Goal: Task Accomplishment & Management: Use online tool/utility

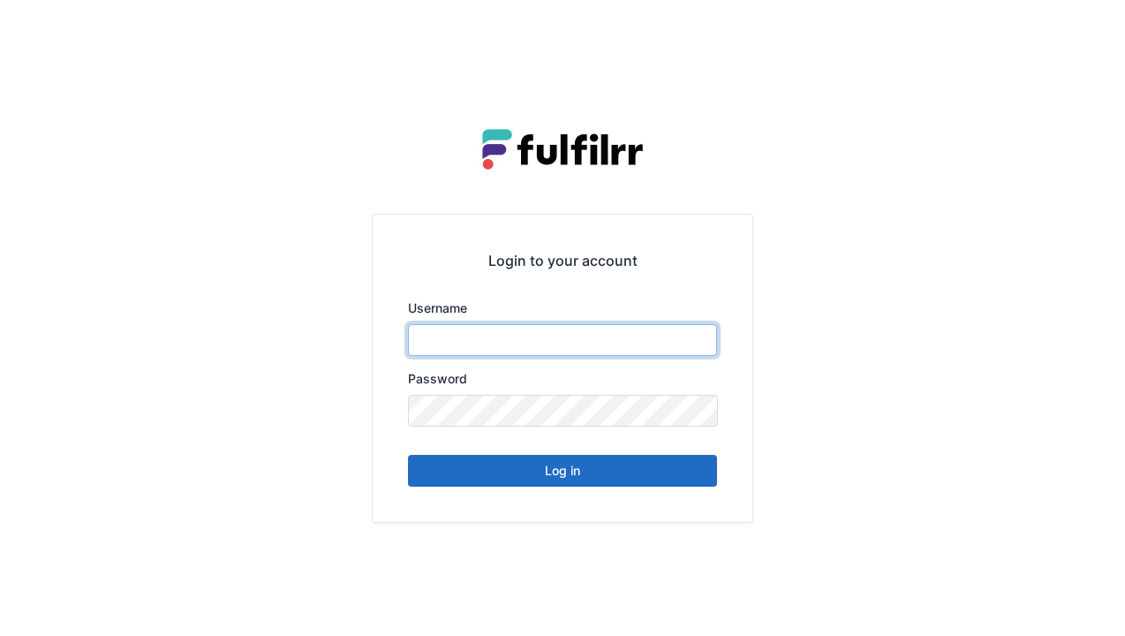
type input "******"
click at [618, 478] on button "Log in" at bounding box center [562, 471] width 309 height 32
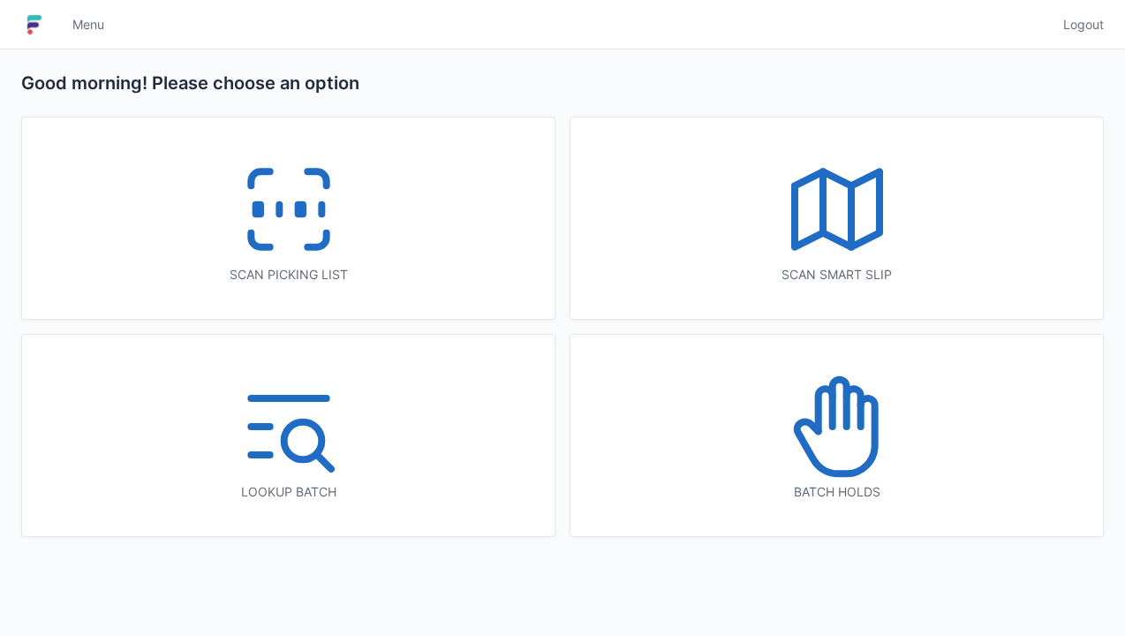
click at [362, 233] on div "Scan picking list" at bounding box center [288, 217] width 533 height 201
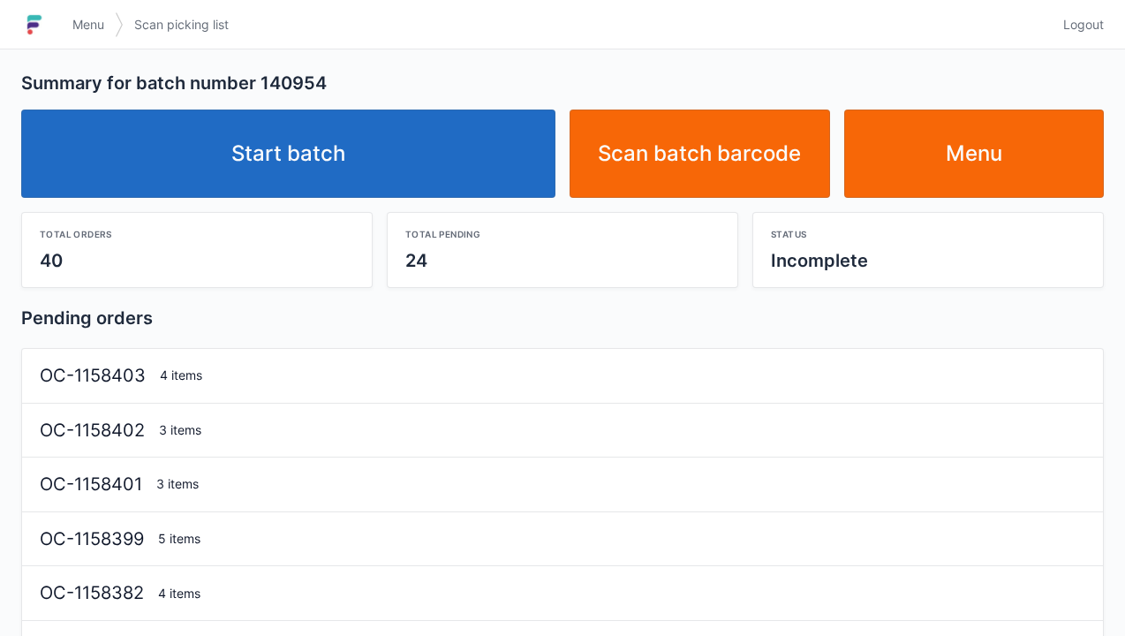
click at [465, 145] on link "Start batch" at bounding box center [288, 154] width 534 height 88
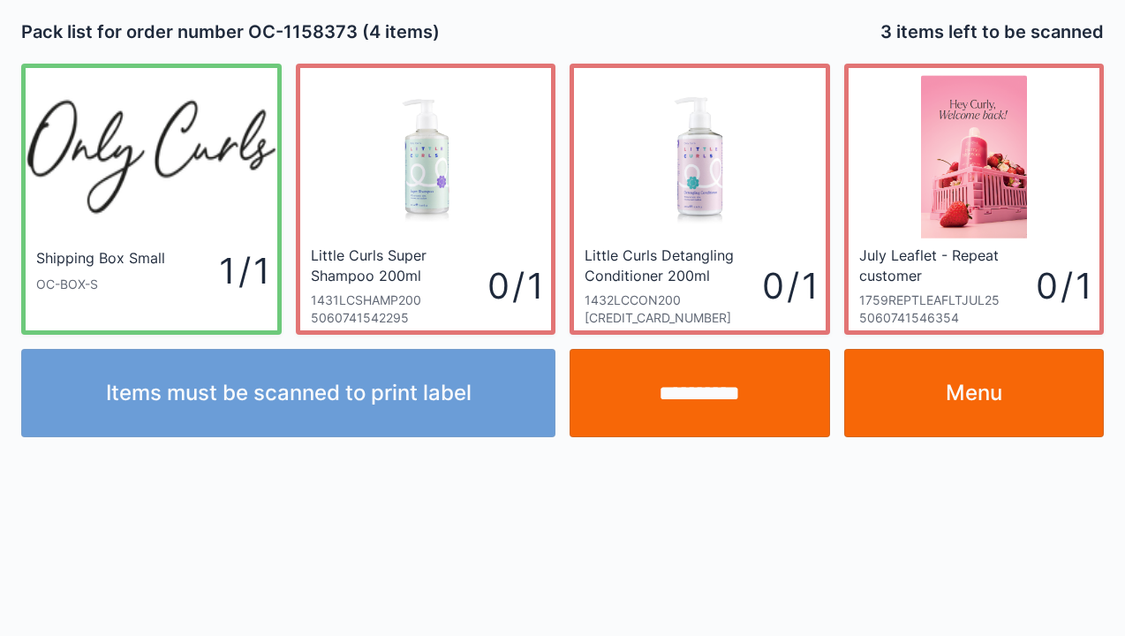
click at [5, 608] on div "**********" at bounding box center [562, 318] width 1125 height 636
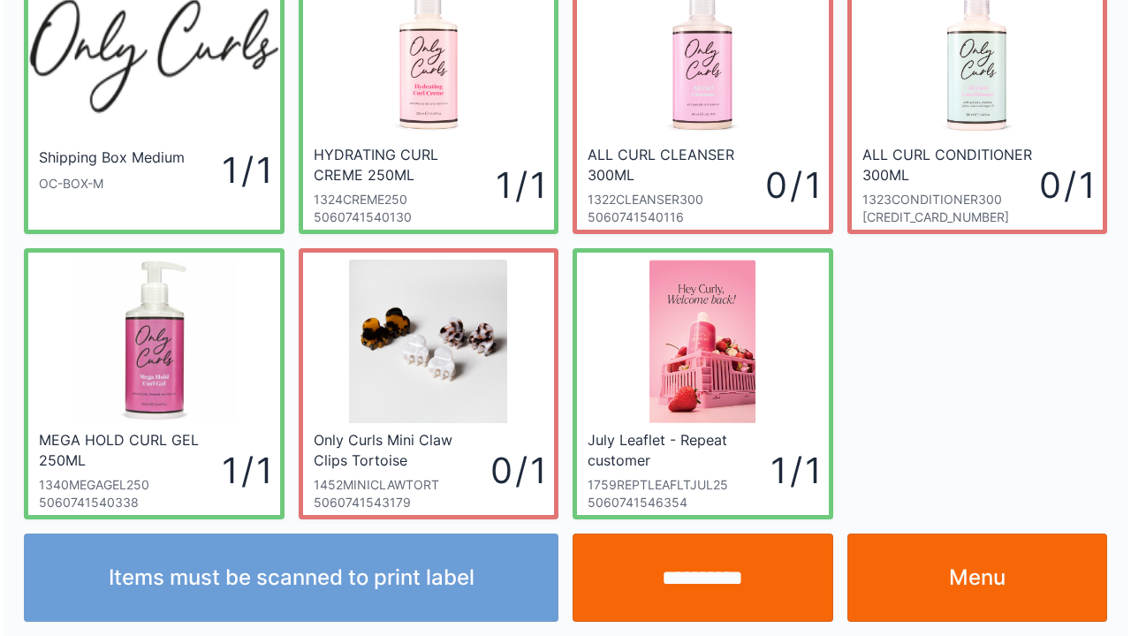
scroll to position [102, 0]
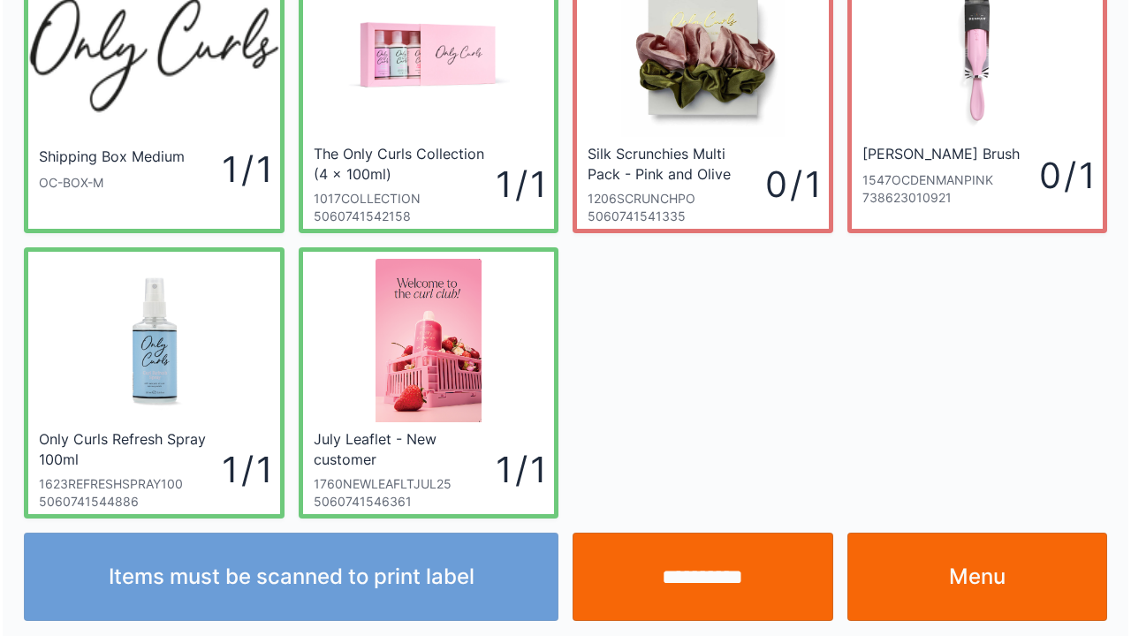
scroll to position [102, 0]
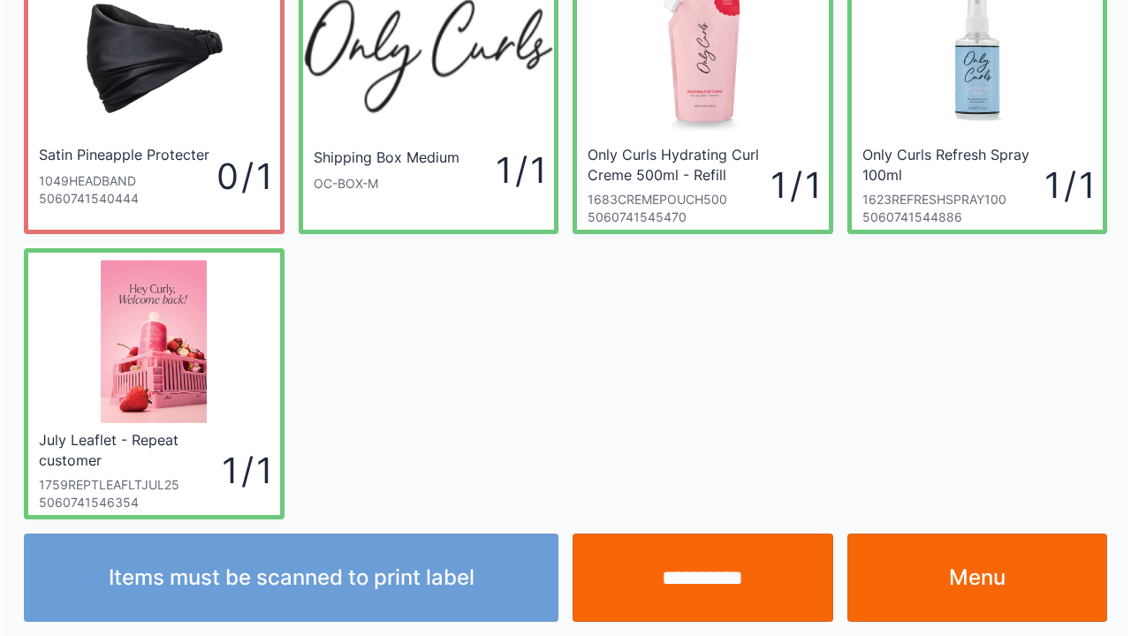
scroll to position [102, 0]
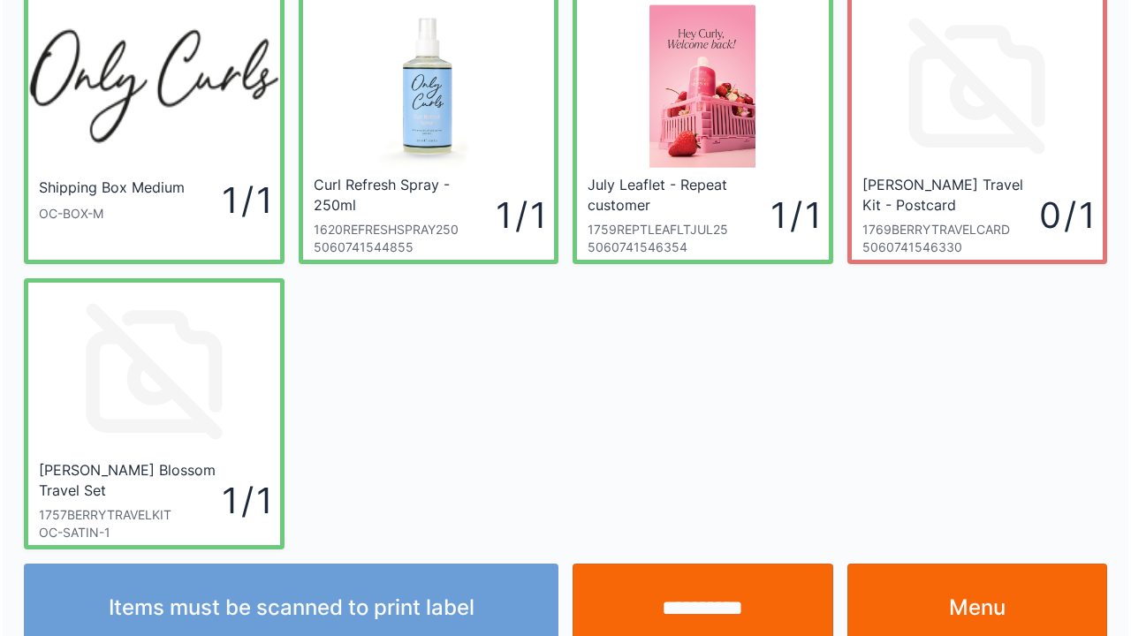
scroll to position [102, 0]
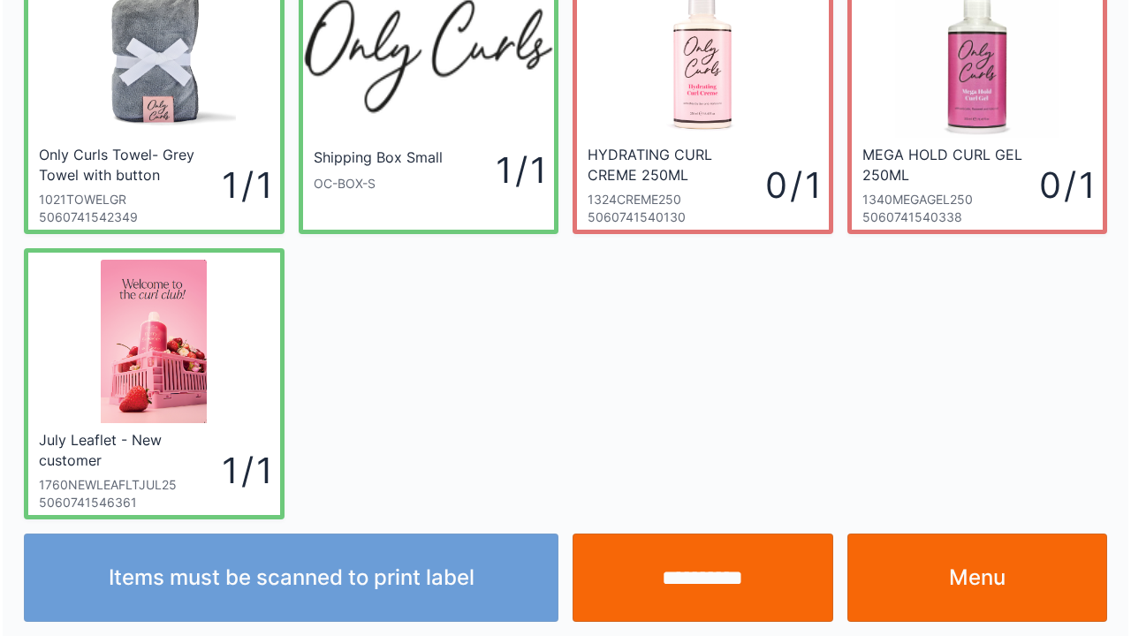
scroll to position [102, 0]
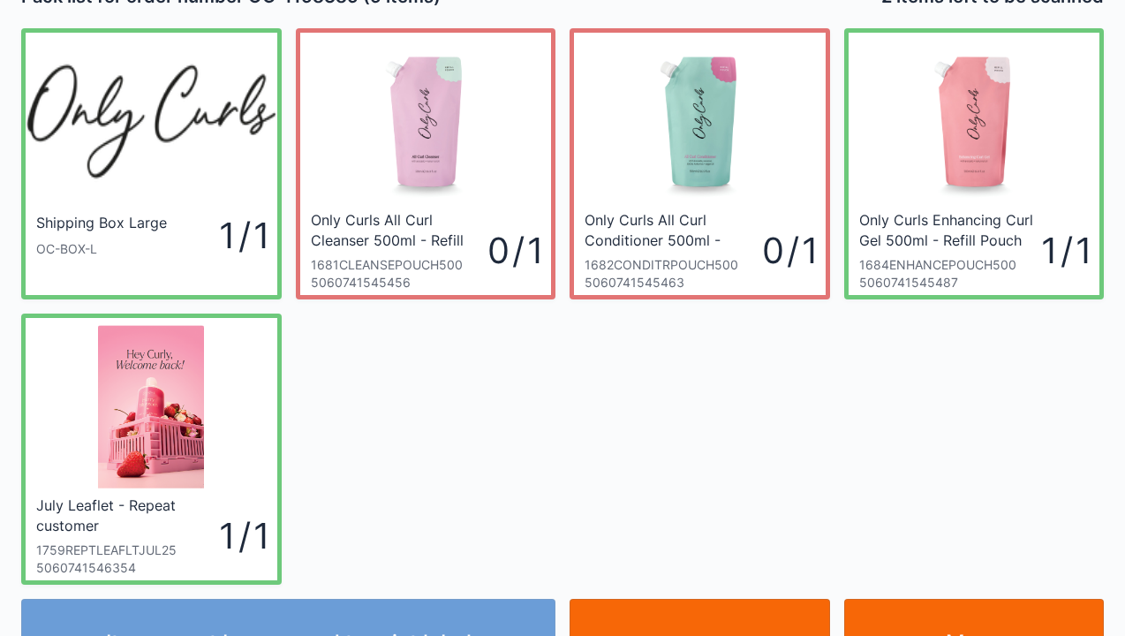
scroll to position [71, 0]
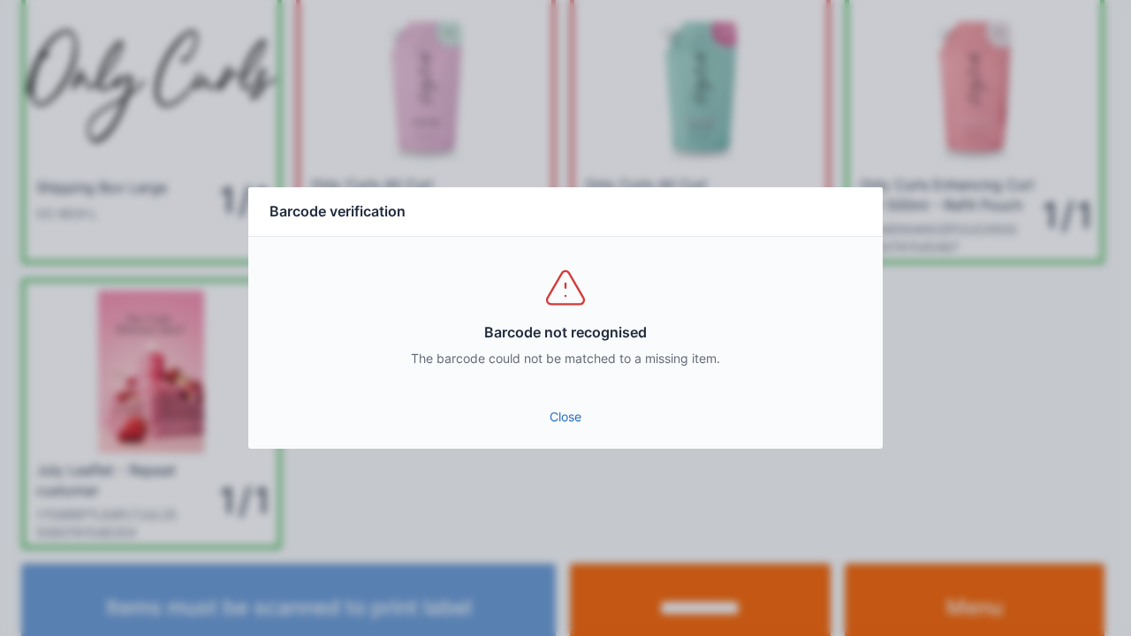
click at [572, 424] on link "Close" at bounding box center [565, 417] width 606 height 32
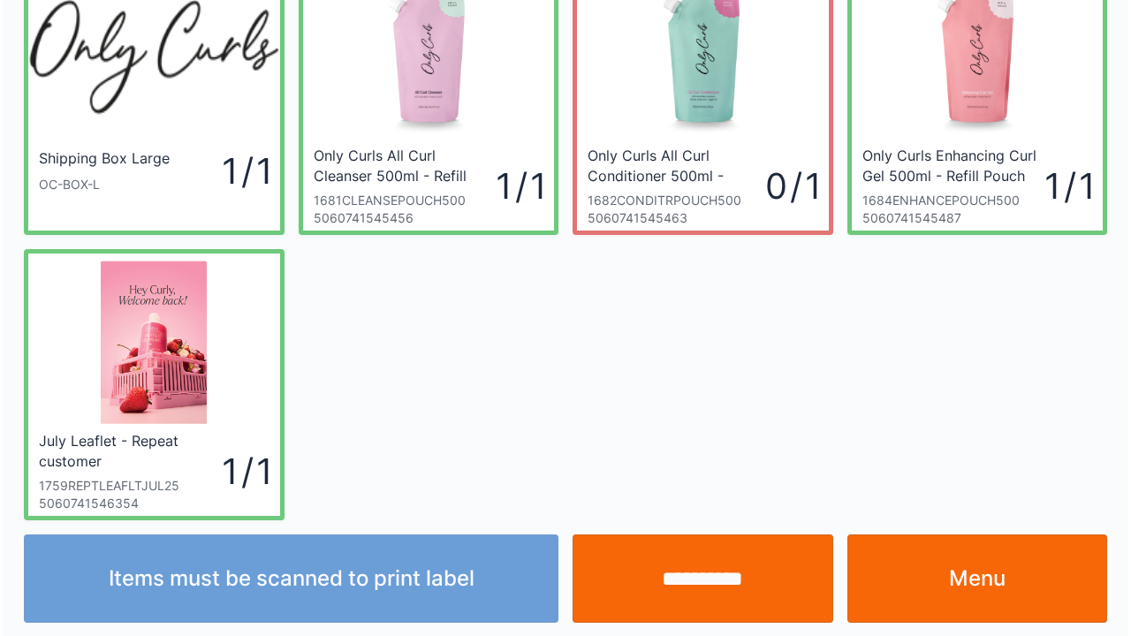
scroll to position [102, 0]
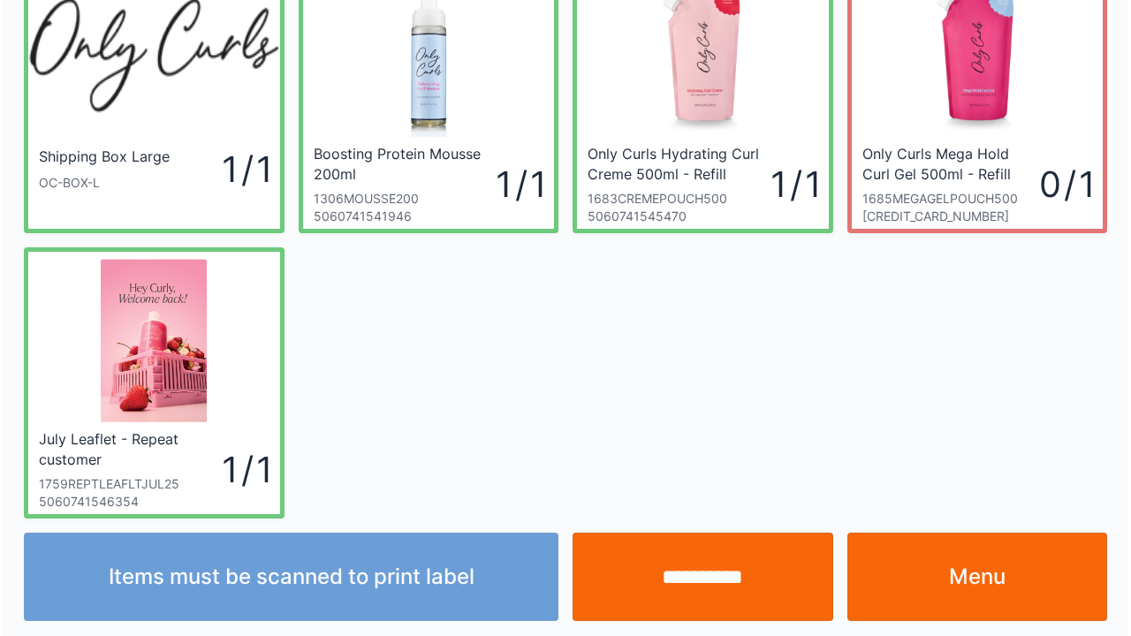
scroll to position [102, 0]
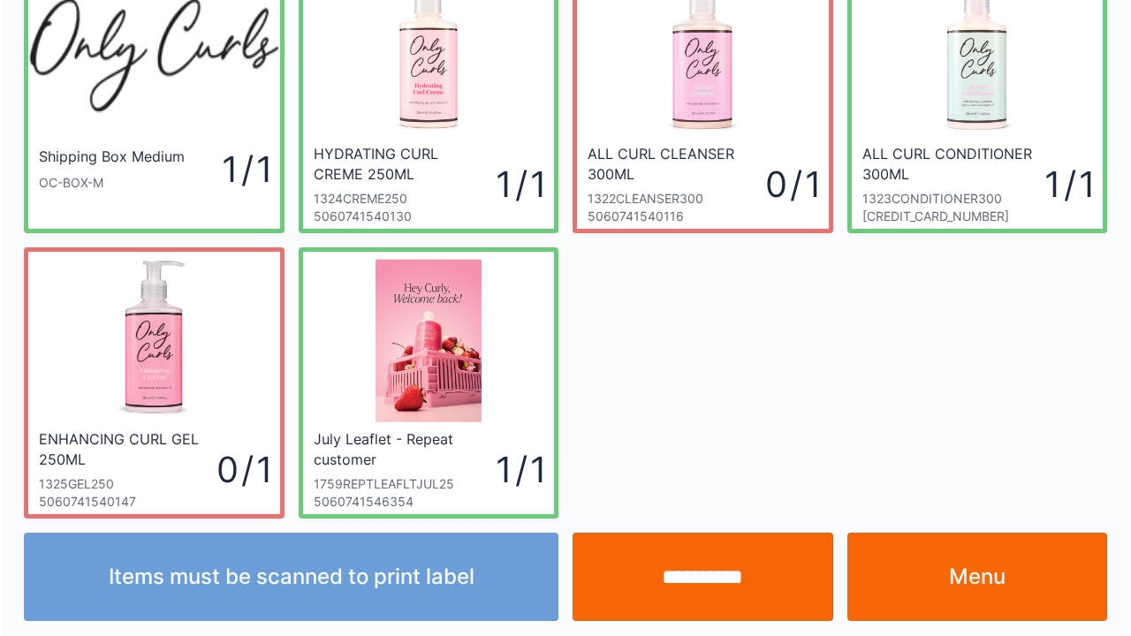
scroll to position [102, 0]
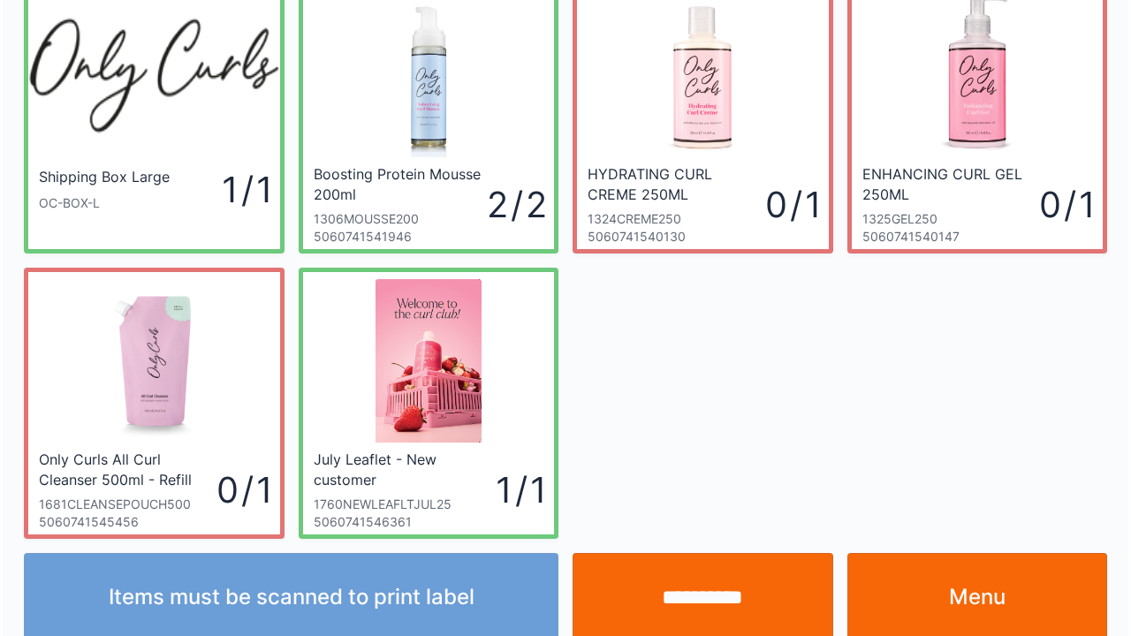
scroll to position [102, 0]
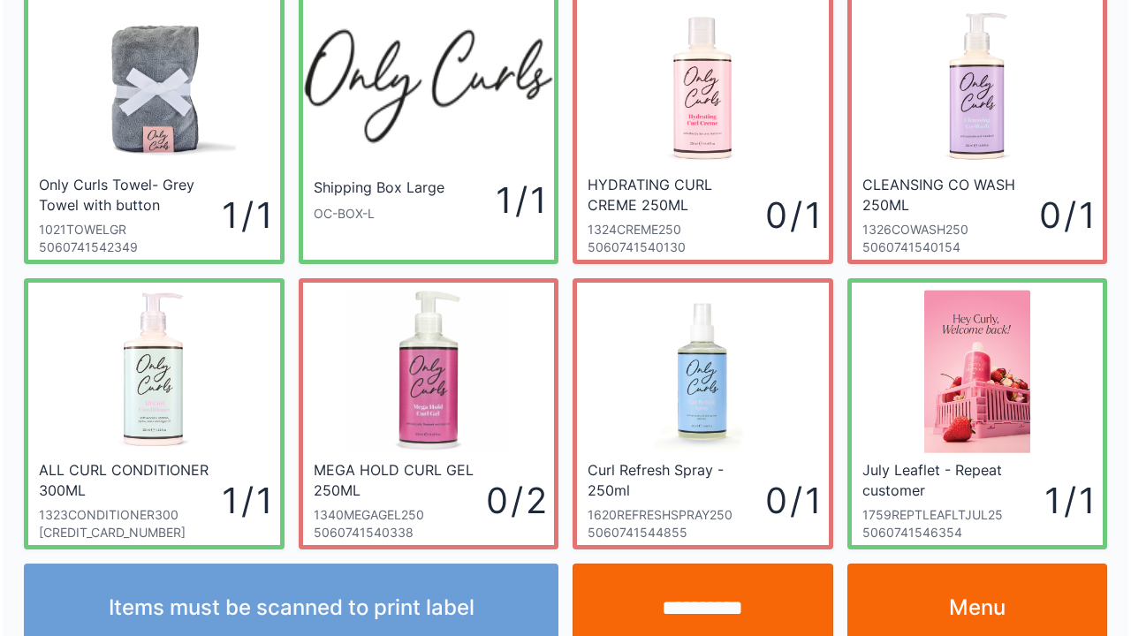
scroll to position [102, 0]
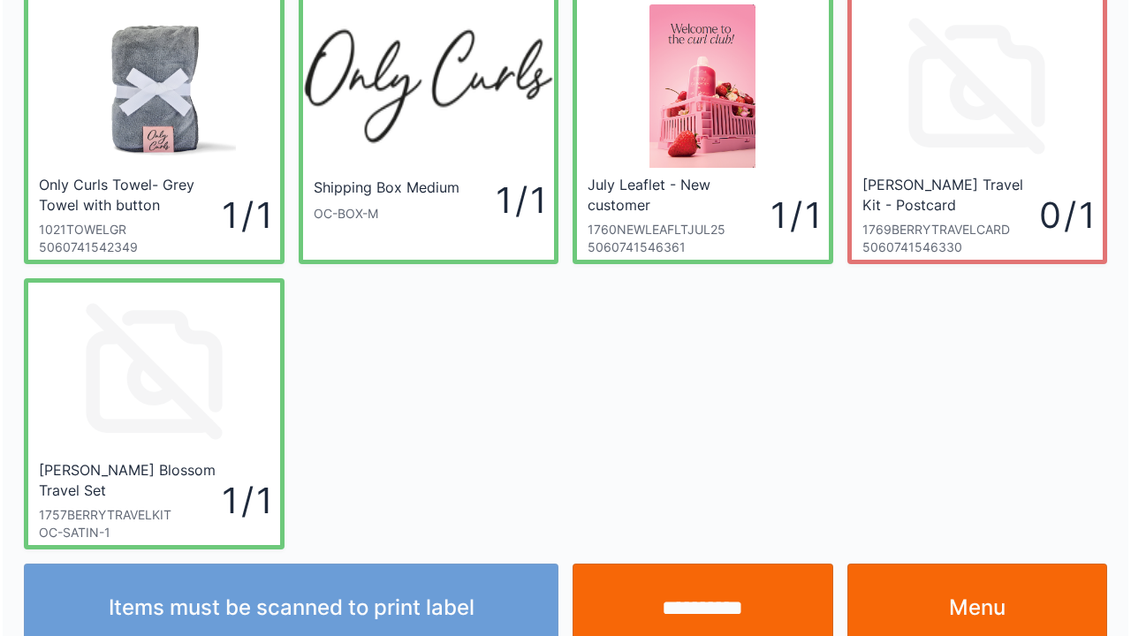
scroll to position [102, 0]
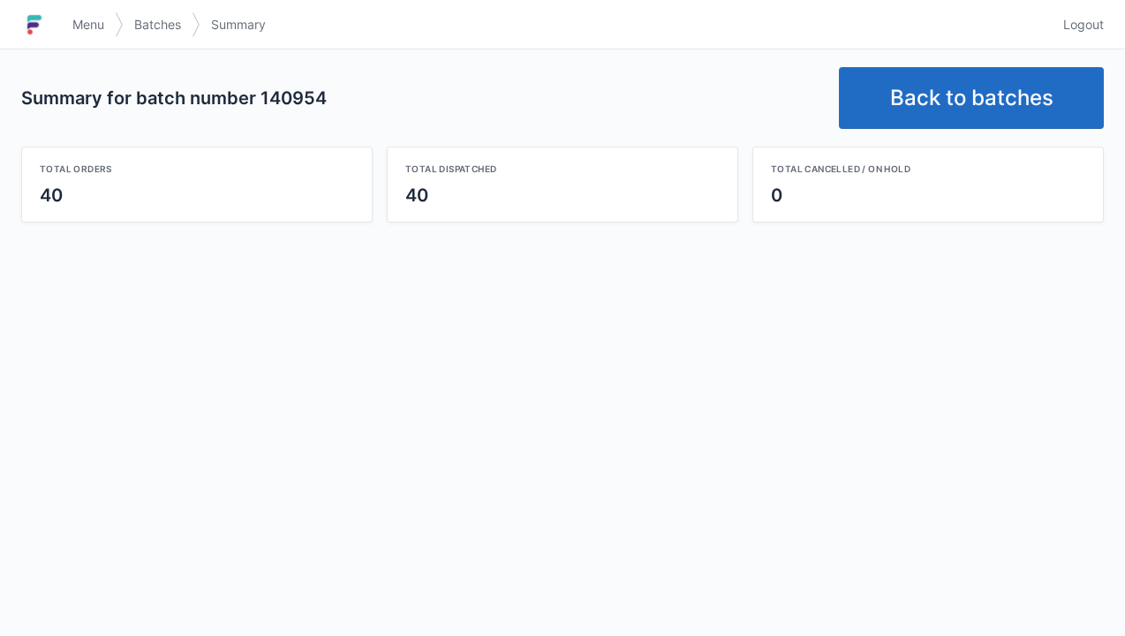
click at [940, 116] on link "Back to batches" at bounding box center [971, 98] width 265 height 62
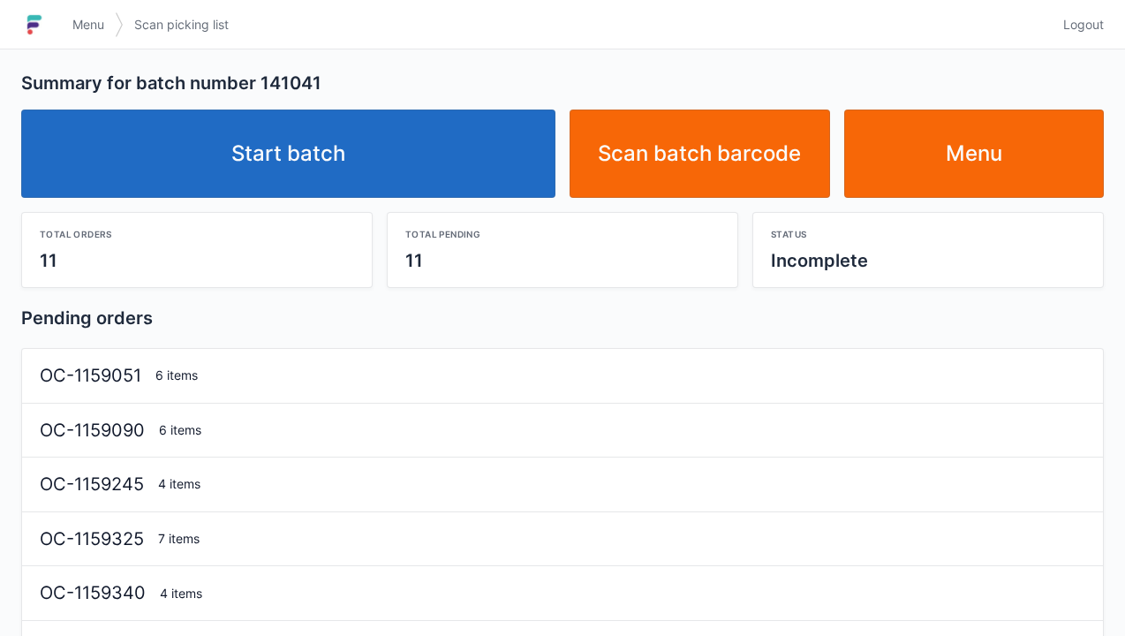
click at [445, 160] on link "Start batch" at bounding box center [288, 154] width 534 height 88
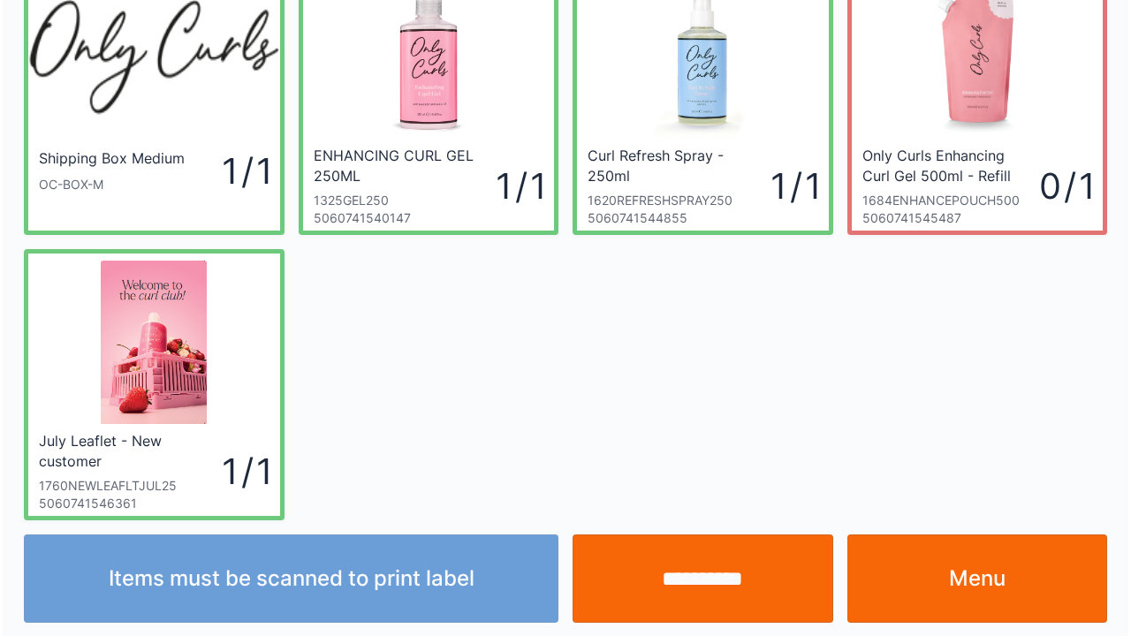
scroll to position [102, 0]
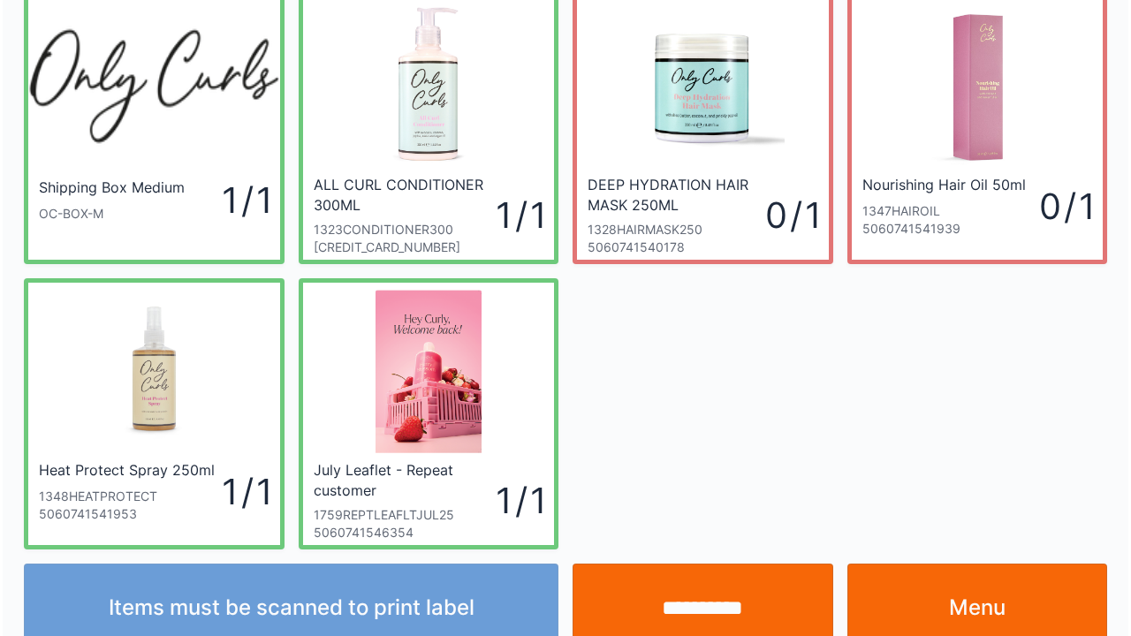
scroll to position [102, 0]
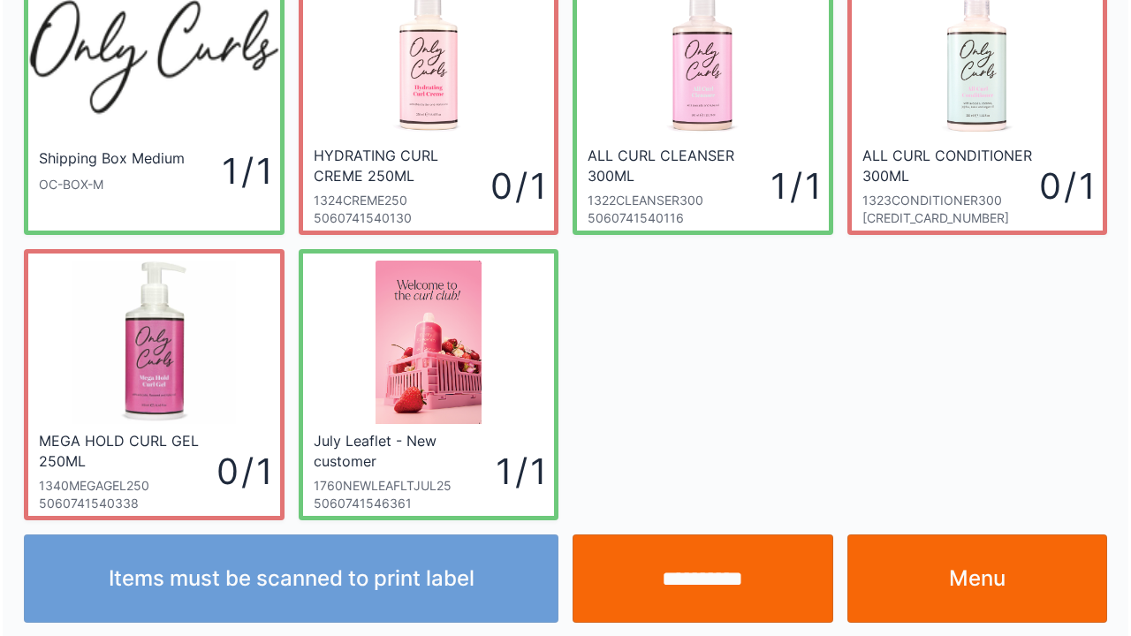
scroll to position [102, 0]
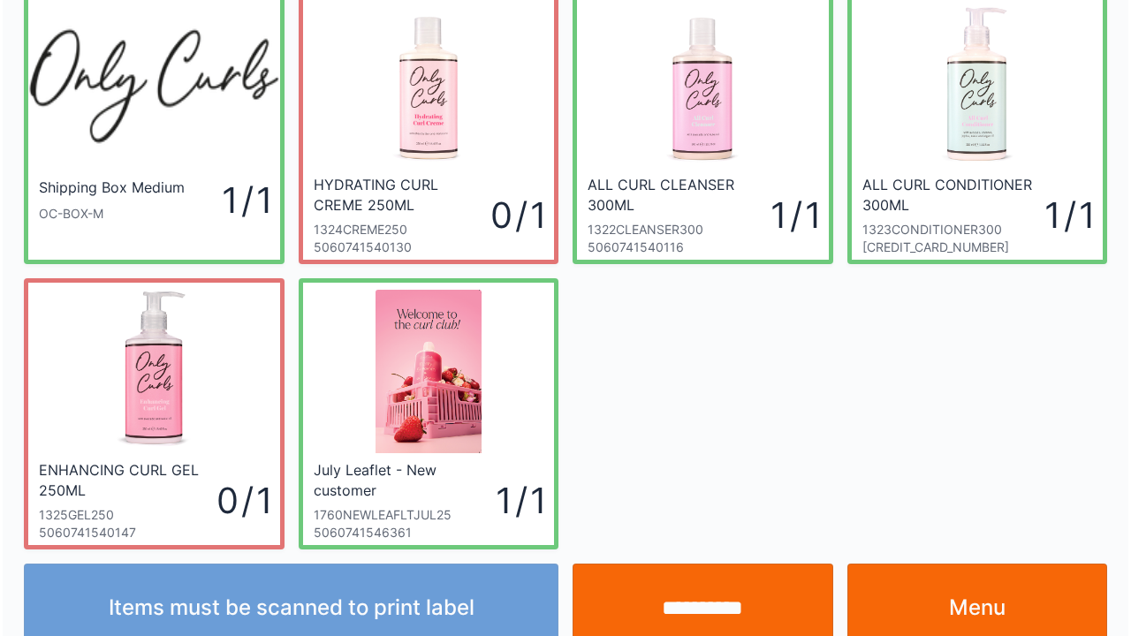
scroll to position [102, 0]
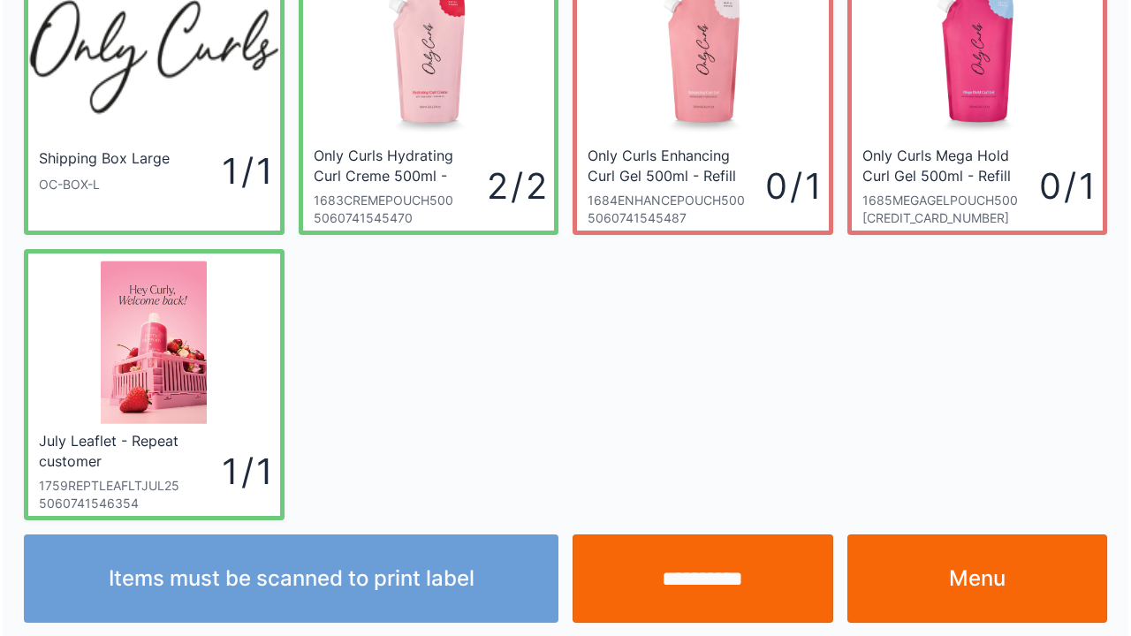
scroll to position [102, 0]
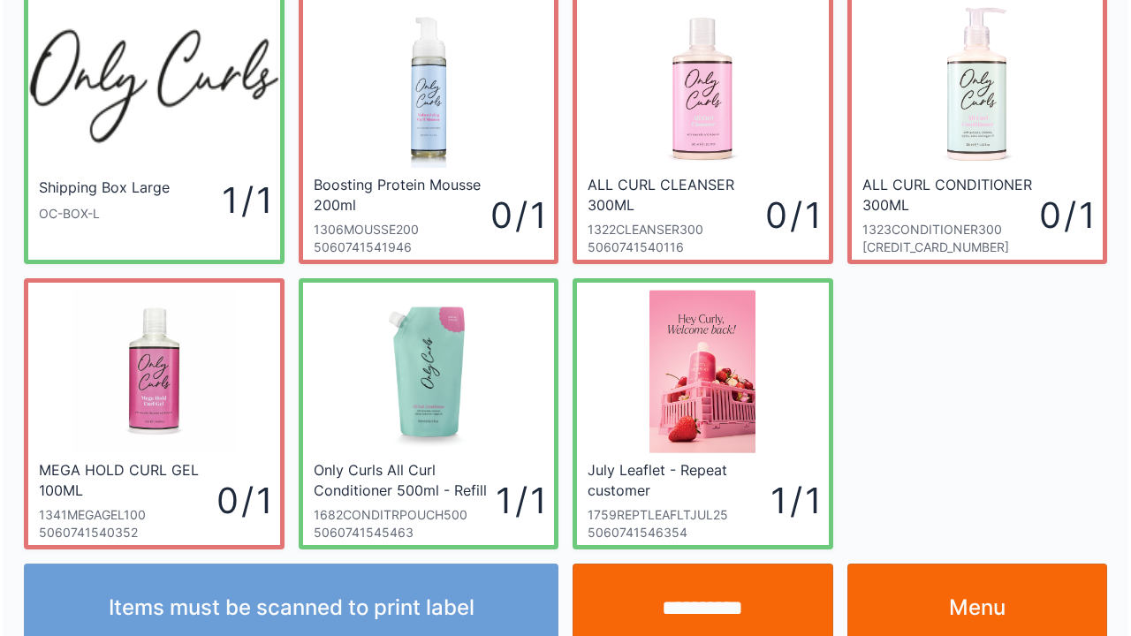
scroll to position [102, 0]
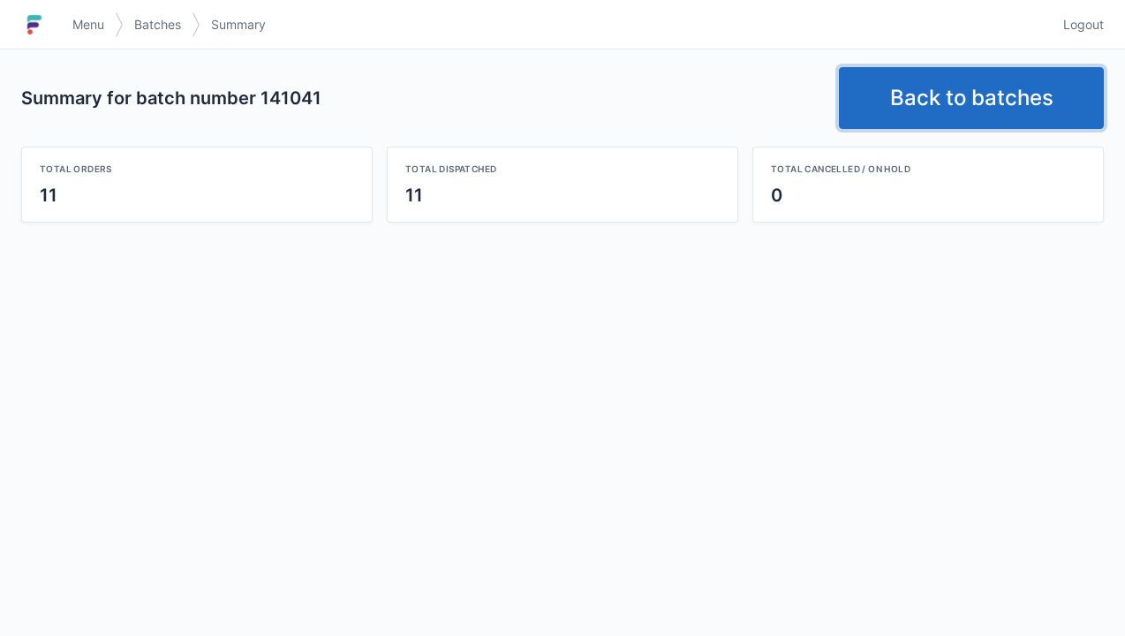
click at [931, 95] on link "Back to batches" at bounding box center [971, 98] width 265 height 62
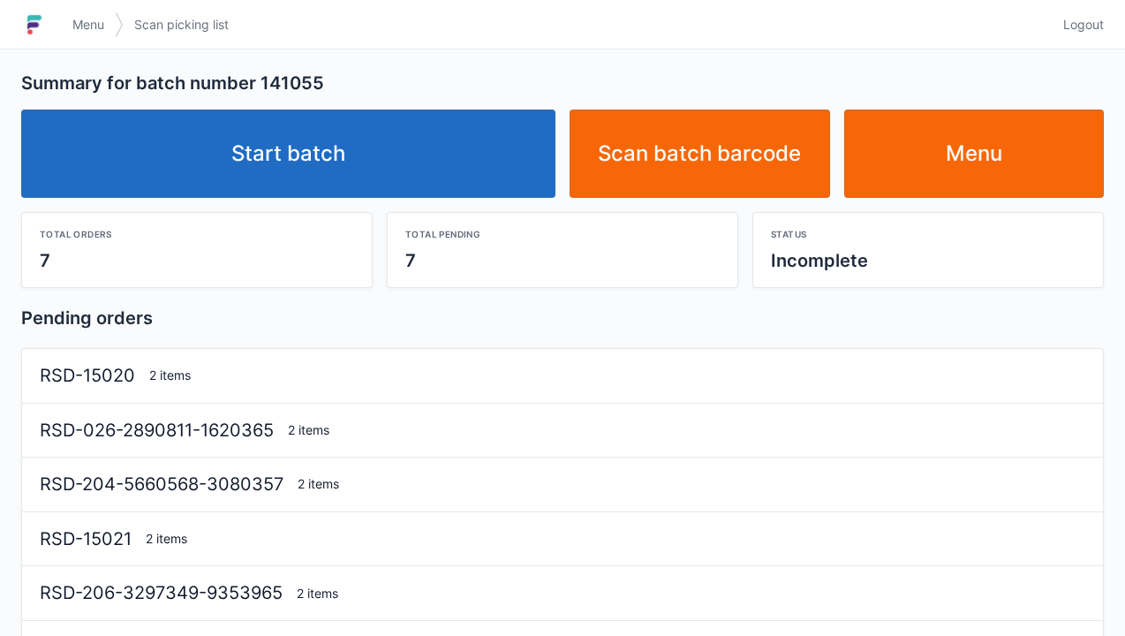
click at [457, 177] on link "Start batch" at bounding box center [288, 154] width 534 height 88
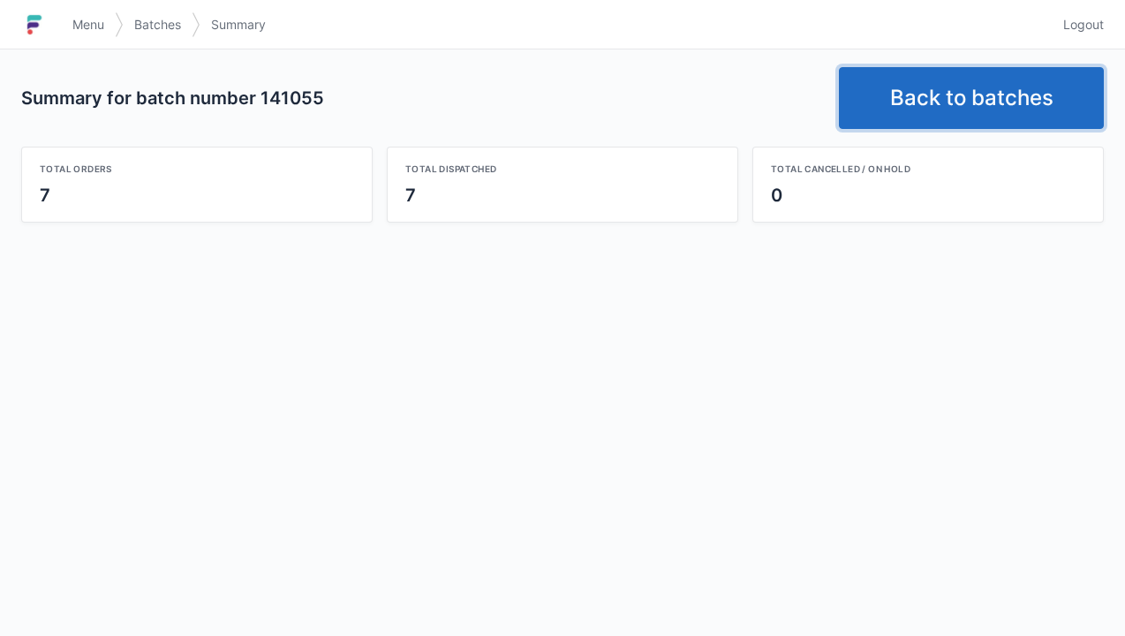
click at [981, 94] on link "Back to batches" at bounding box center [971, 98] width 265 height 62
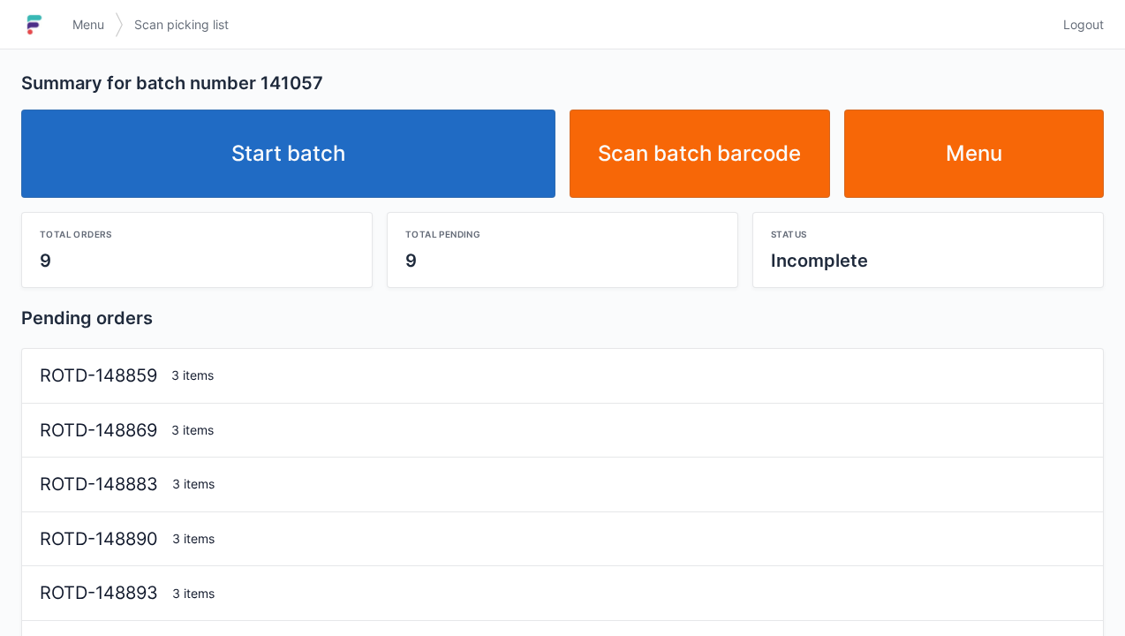
click at [421, 148] on link "Start batch" at bounding box center [288, 154] width 534 height 88
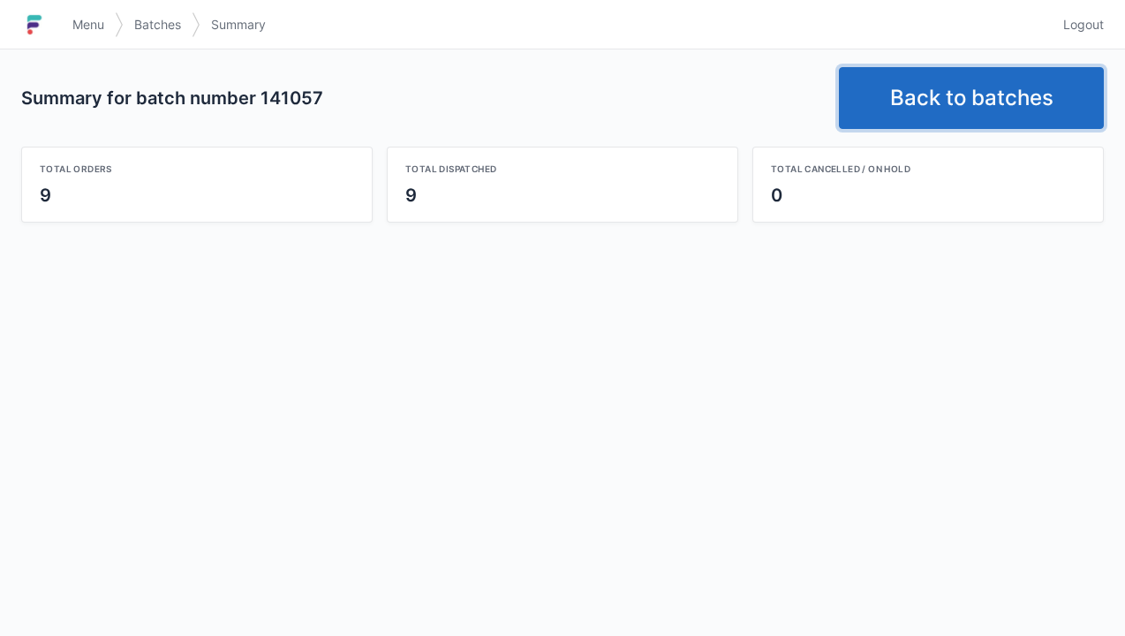
click at [940, 88] on link "Back to batches" at bounding box center [971, 98] width 265 height 62
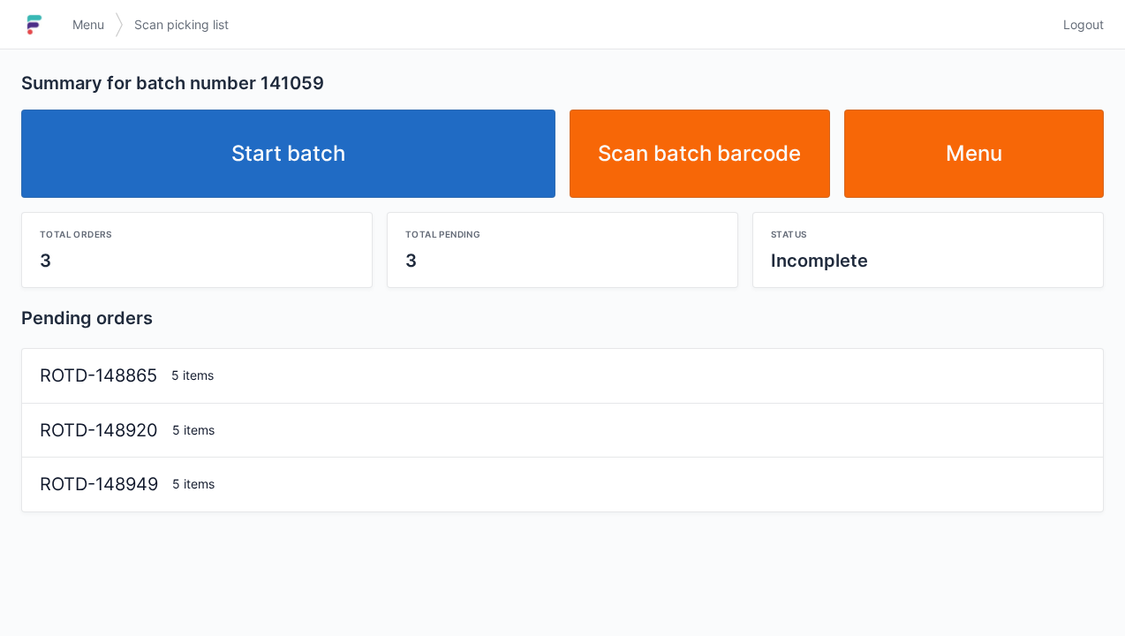
click at [396, 163] on link "Start batch" at bounding box center [288, 154] width 534 height 88
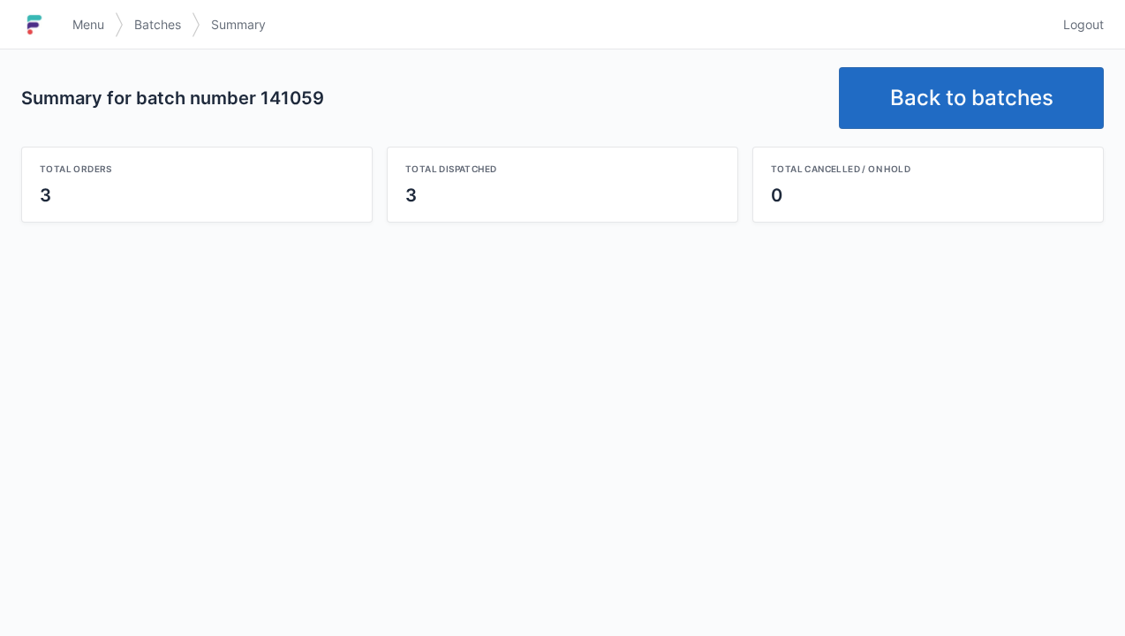
click at [991, 108] on link "Back to batches" at bounding box center [971, 98] width 265 height 62
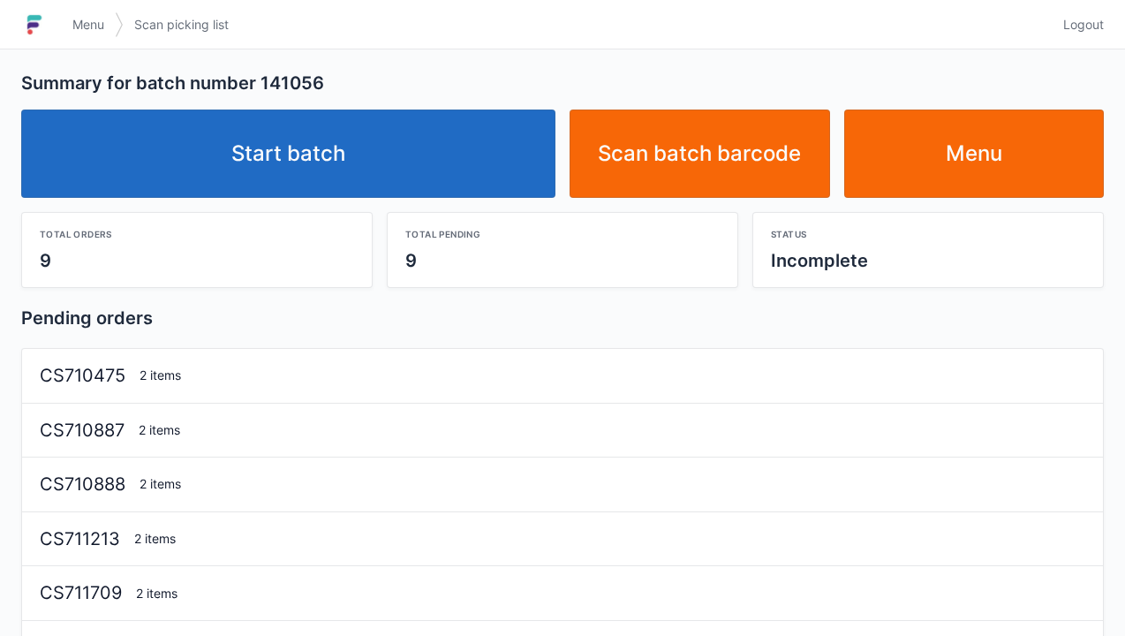
click at [455, 163] on link "Start batch" at bounding box center [288, 154] width 534 height 88
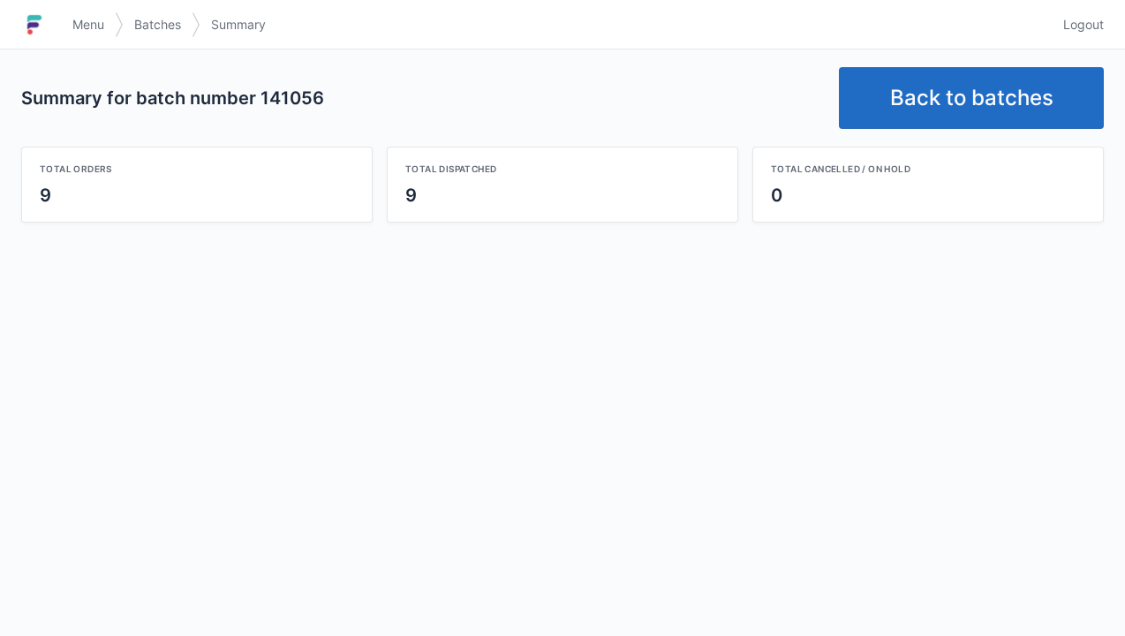
click at [934, 99] on link "Back to batches" at bounding box center [971, 98] width 265 height 62
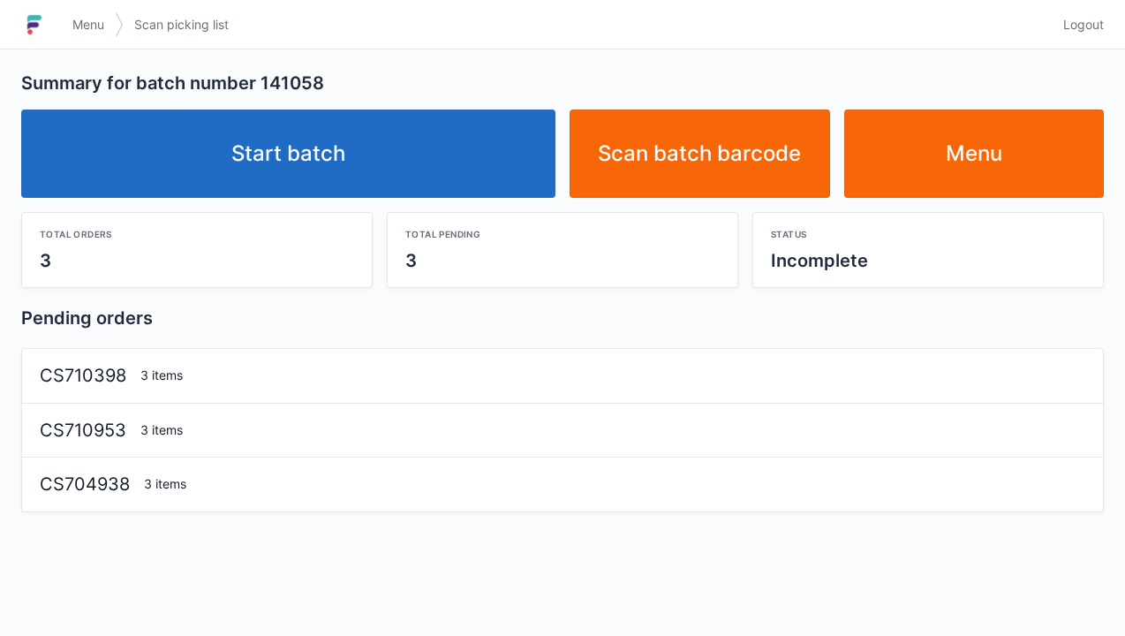
click at [405, 166] on link "Start batch" at bounding box center [288, 154] width 534 height 88
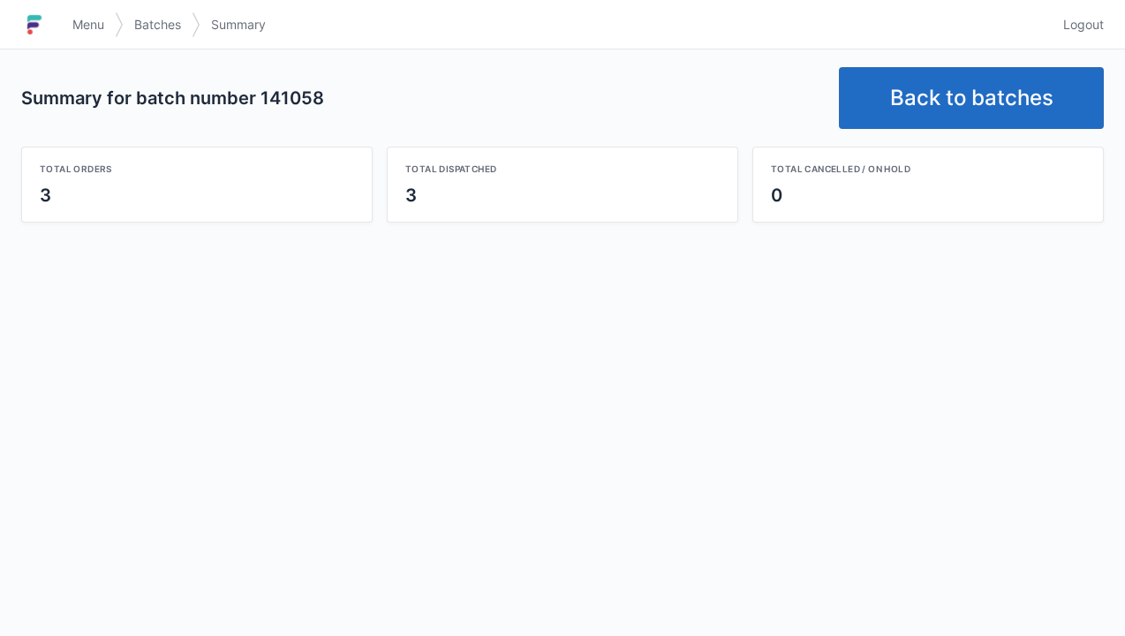
click at [936, 123] on link "Back to batches" at bounding box center [971, 98] width 265 height 62
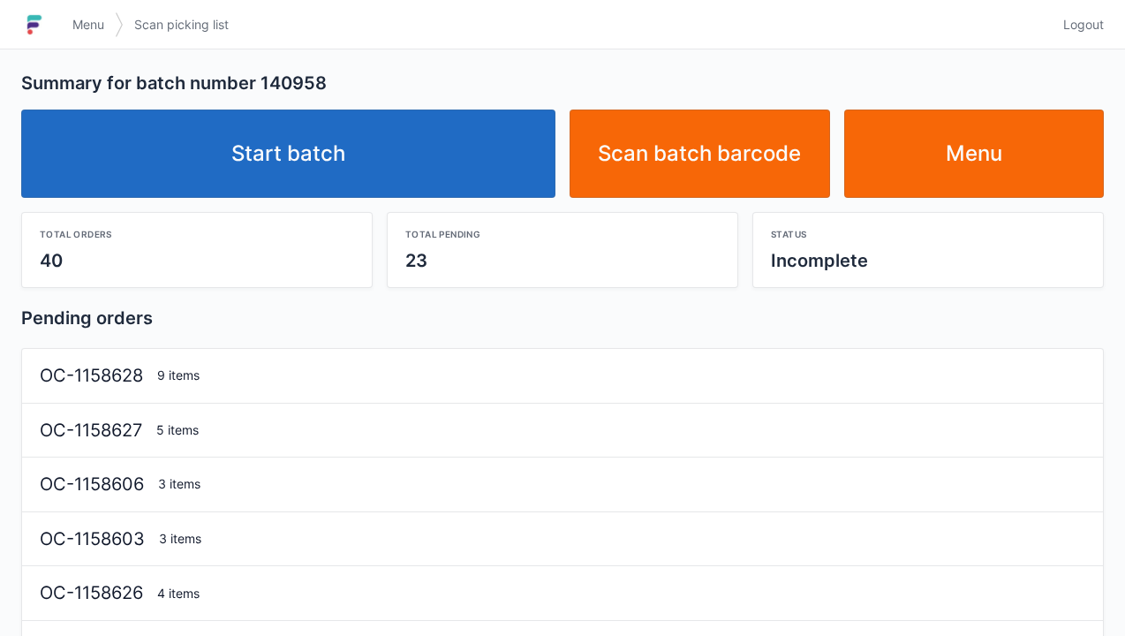
click at [396, 177] on link "Start batch" at bounding box center [288, 154] width 534 height 88
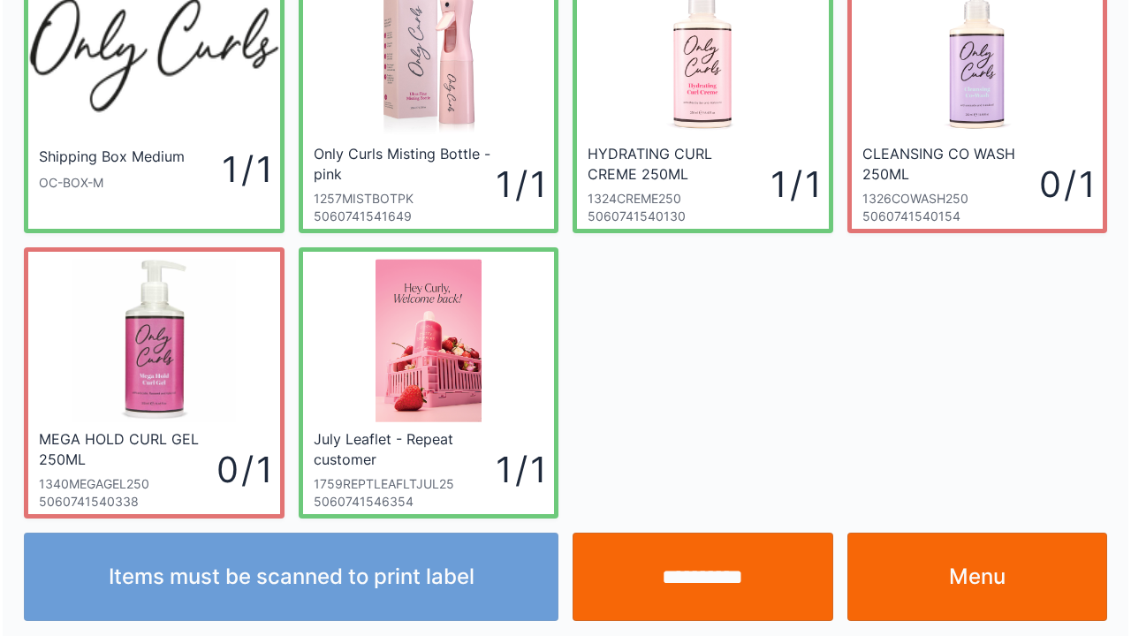
scroll to position [102, 0]
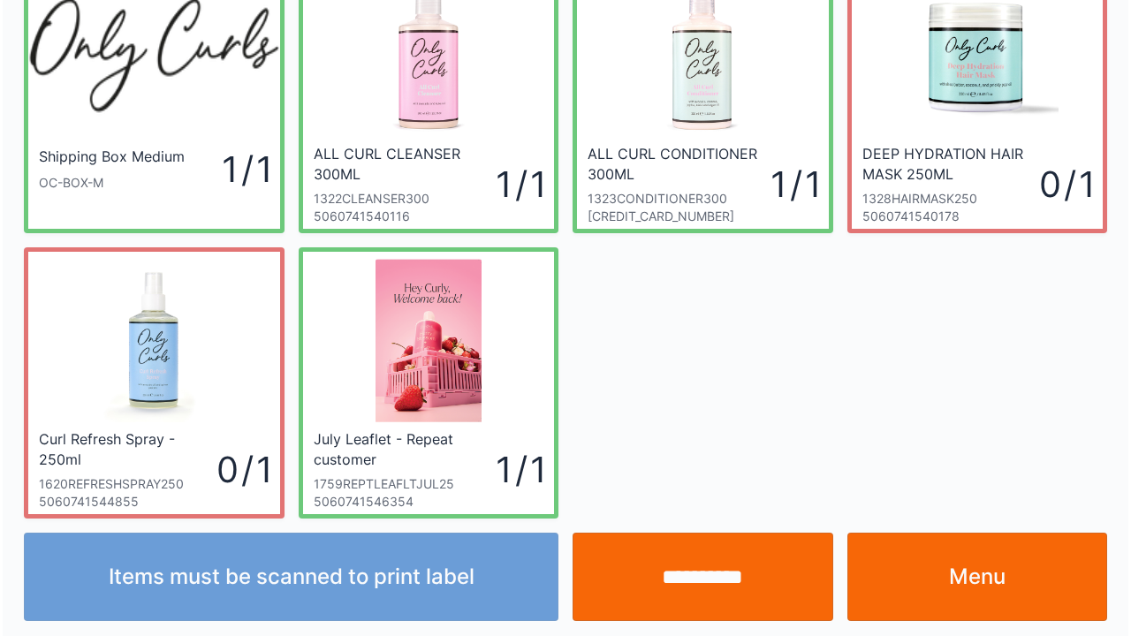
scroll to position [102, 0]
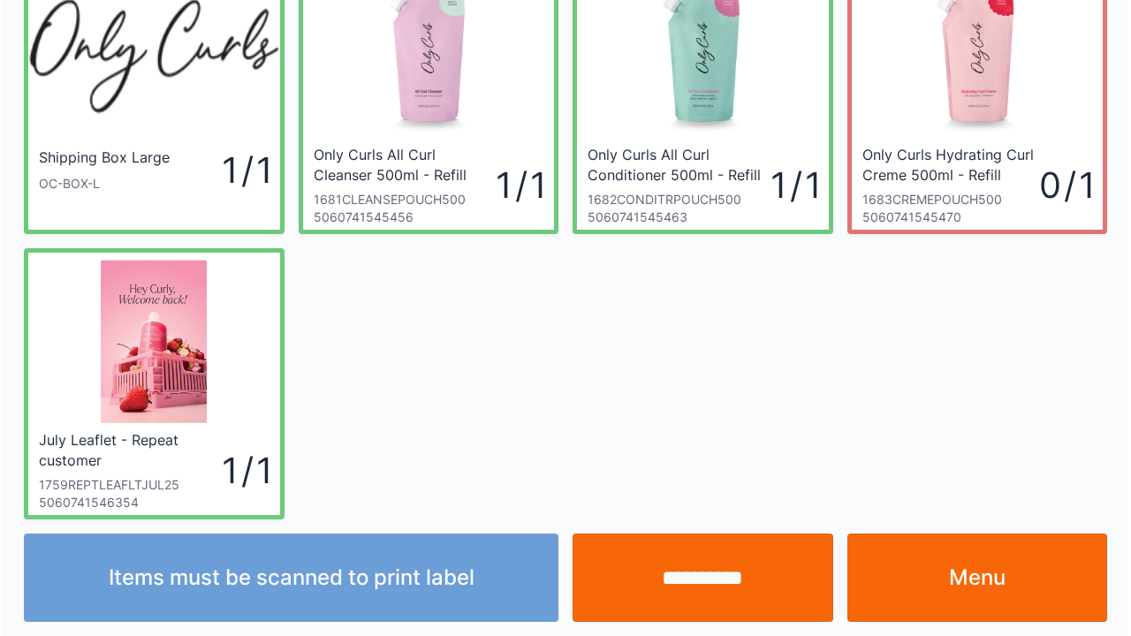
scroll to position [102, 0]
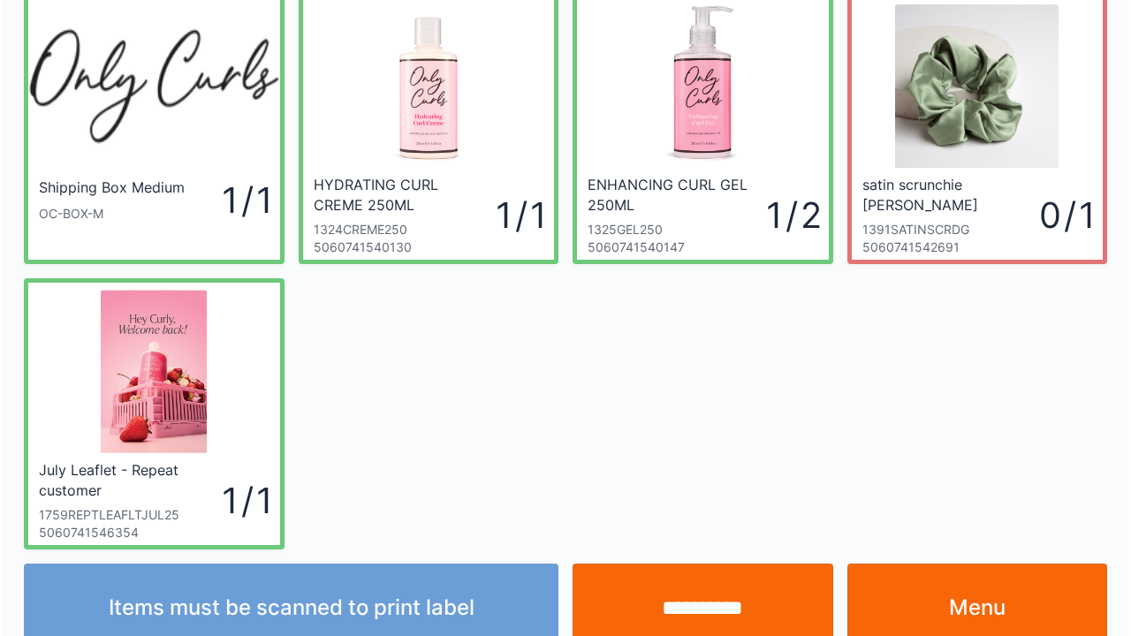
scroll to position [102, 0]
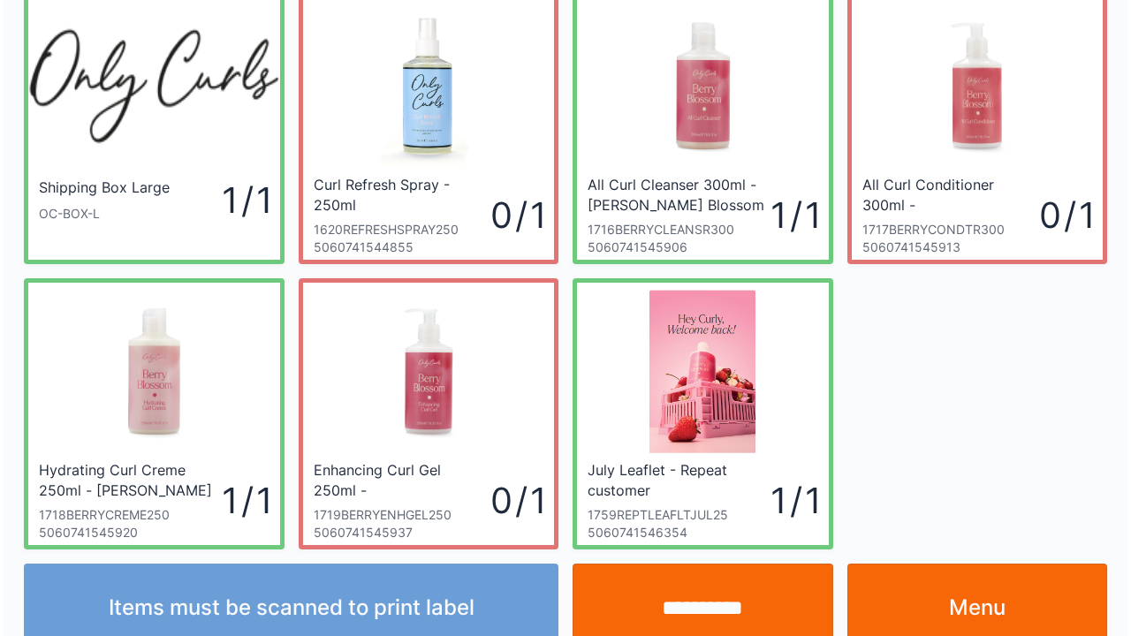
scroll to position [102, 0]
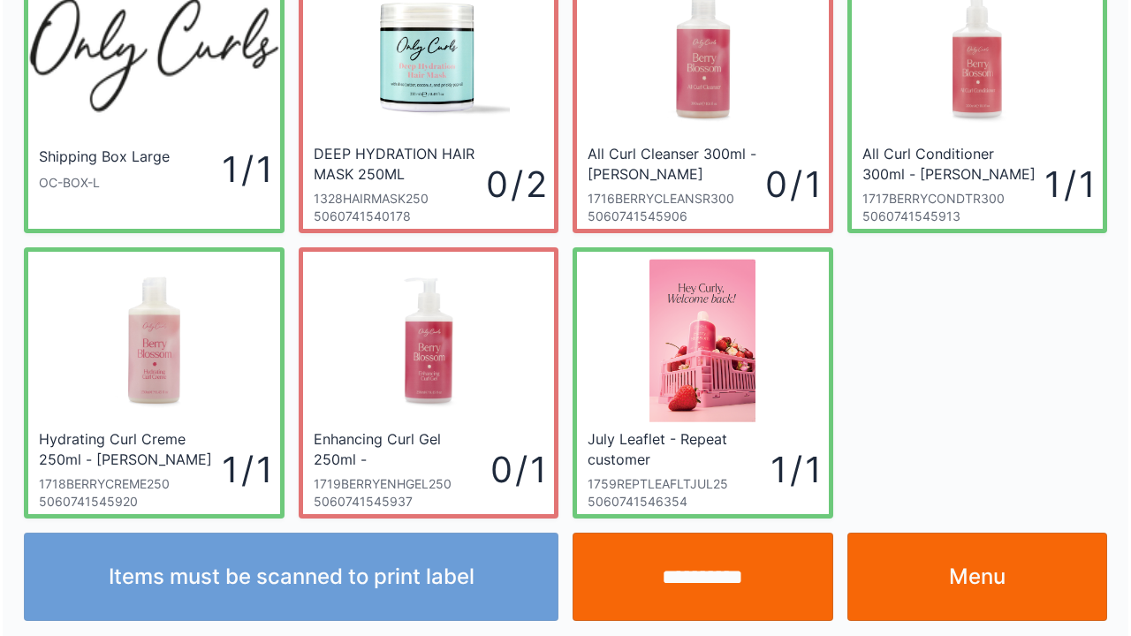
scroll to position [102, 0]
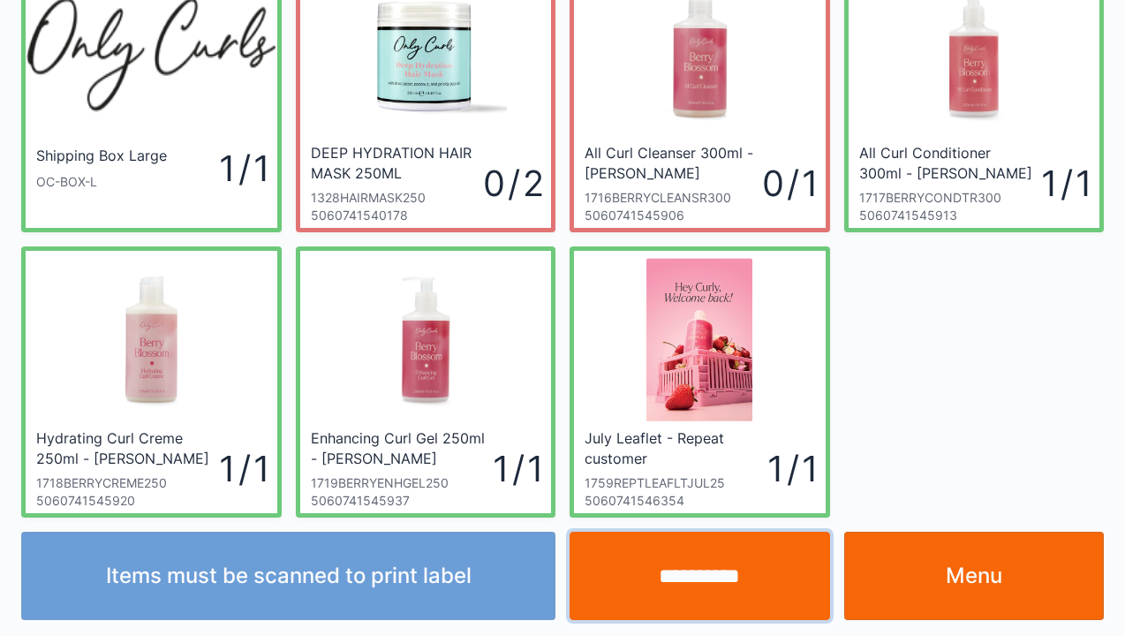
click at [705, 572] on input "**********" at bounding box center [700, 576] width 261 height 88
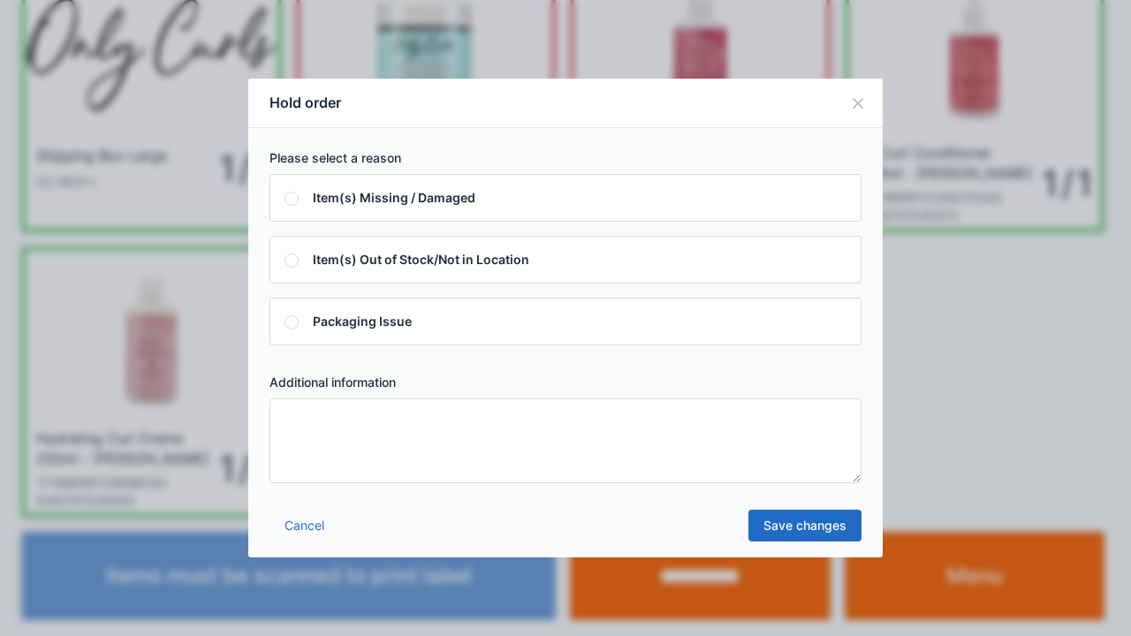
click at [854, 109] on button "Close" at bounding box center [857, 103] width 49 height 49
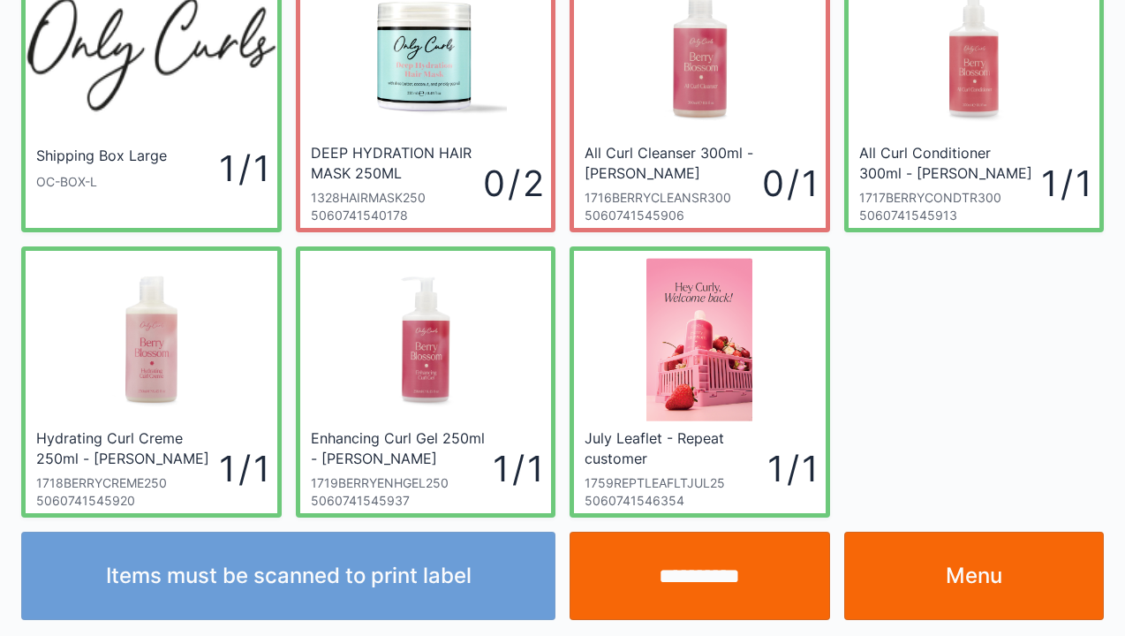
click at [734, 576] on input "**********" at bounding box center [700, 576] width 261 height 88
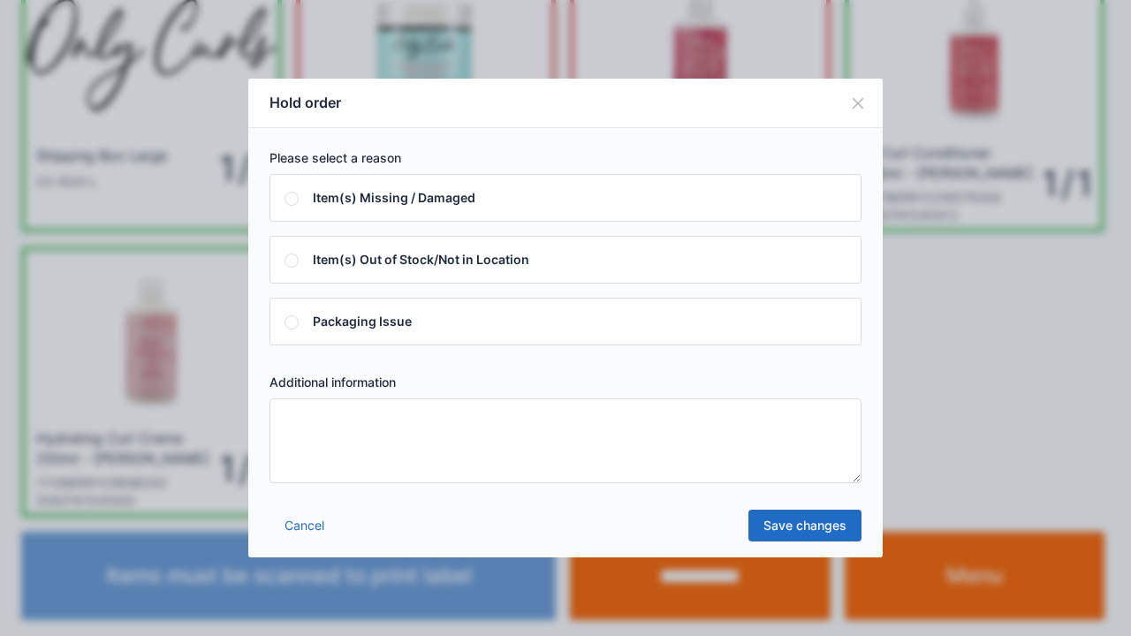
click at [562, 456] on textarea at bounding box center [565, 440] width 592 height 85
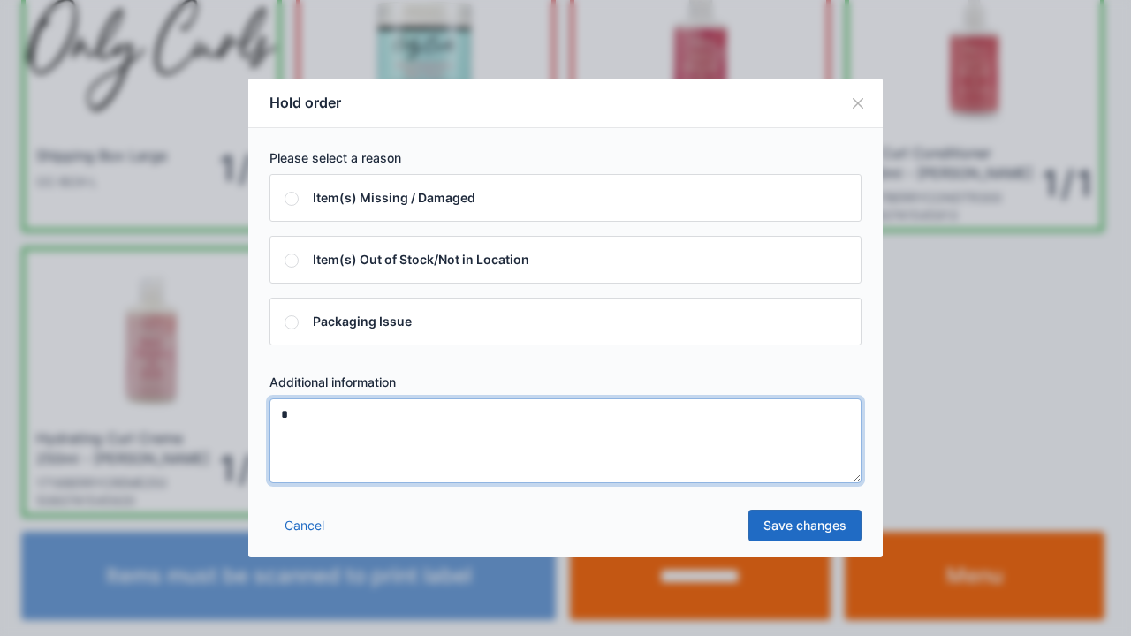
type textarea "*"
click at [813, 524] on link "Save changes" at bounding box center [804, 526] width 113 height 32
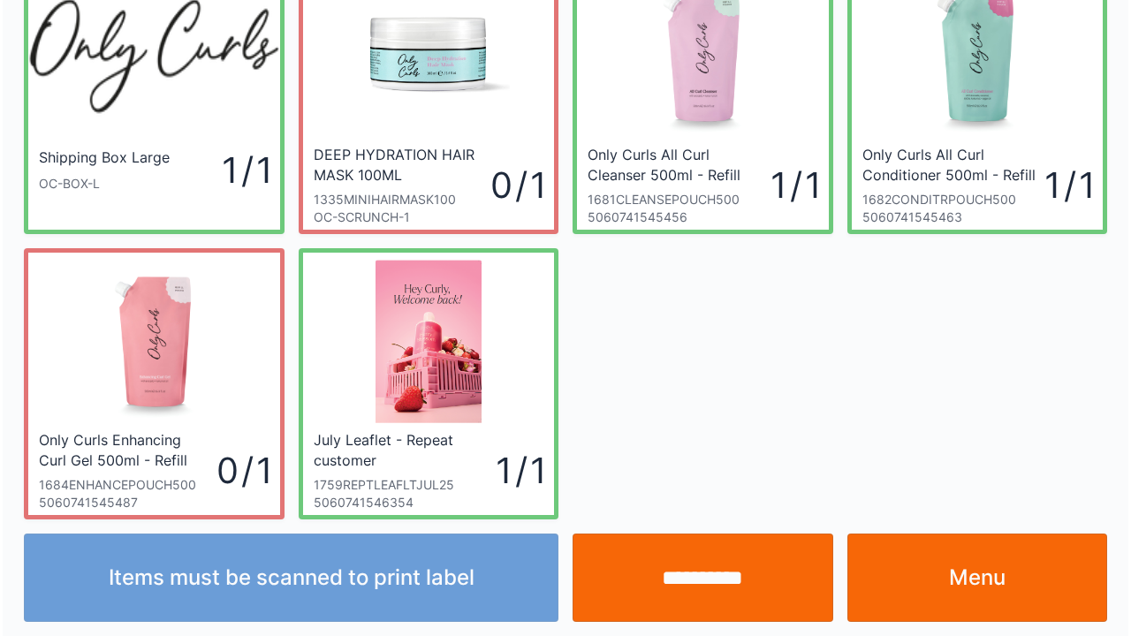
scroll to position [102, 0]
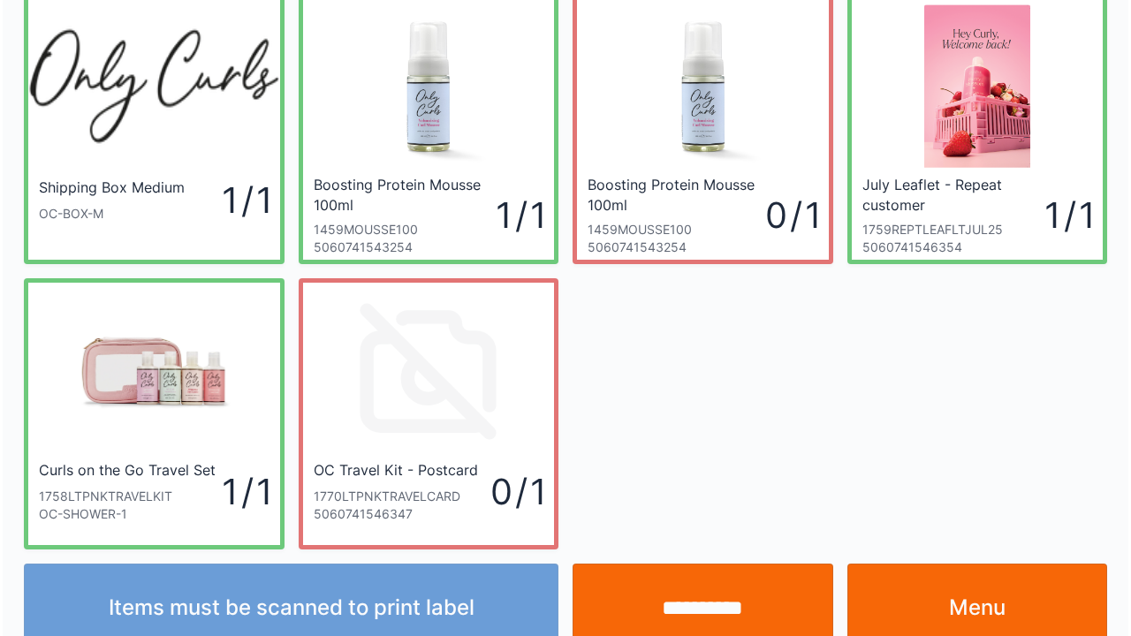
scroll to position [102, 0]
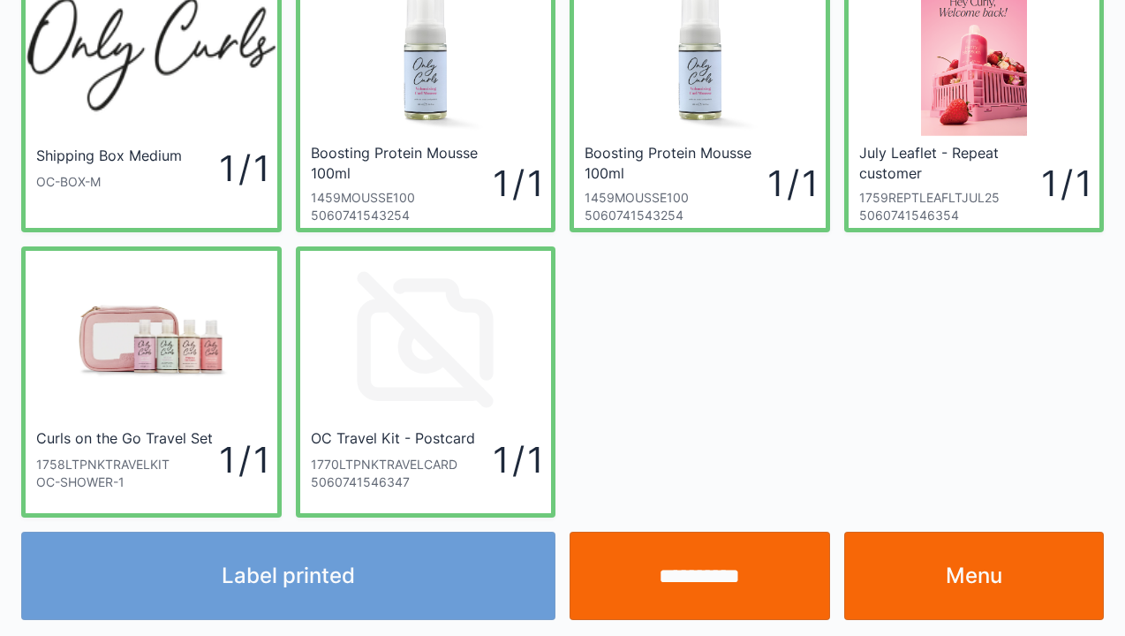
click at [691, 575] on input "**********" at bounding box center [700, 576] width 261 height 88
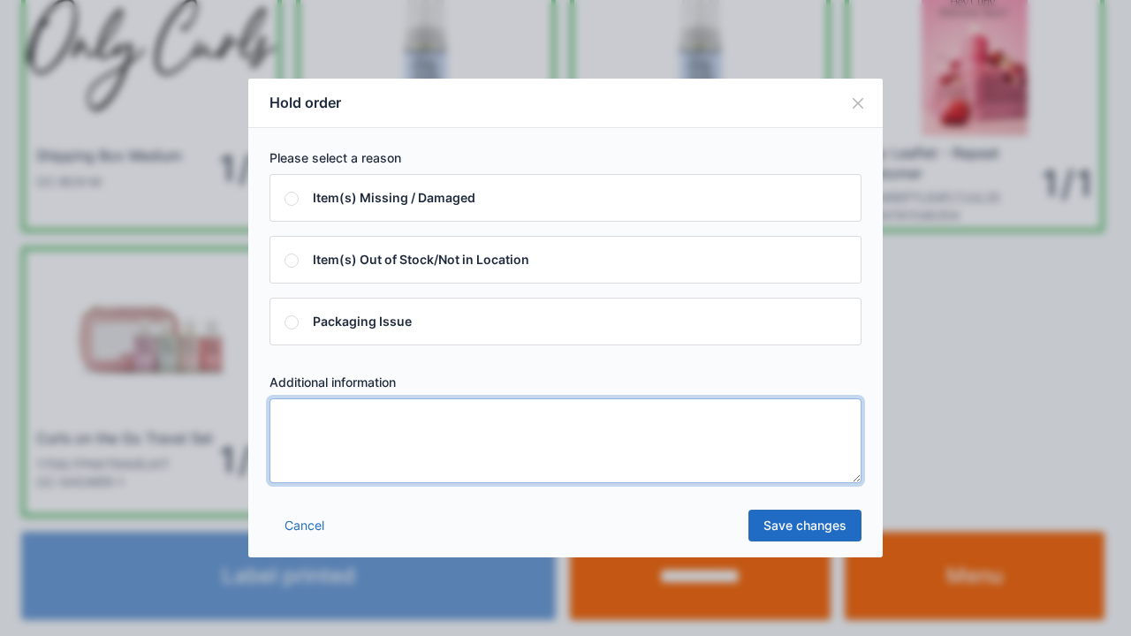
click at [650, 451] on textarea at bounding box center [565, 440] width 592 height 85
type textarea "*"
click at [815, 537] on link "Save changes" at bounding box center [804, 526] width 113 height 32
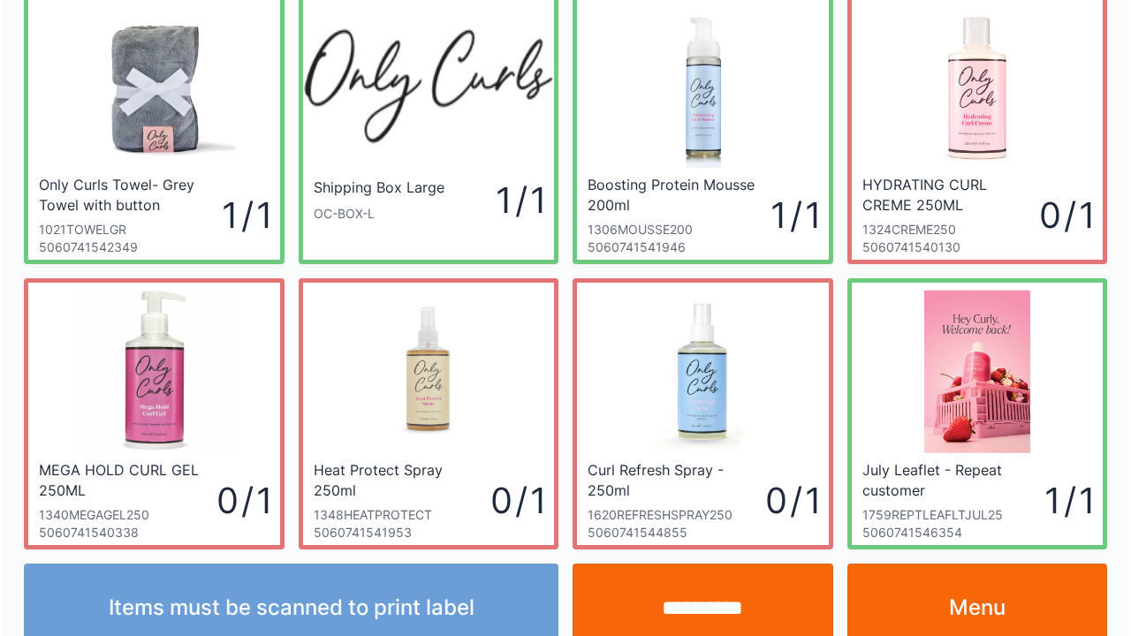
scroll to position [102, 0]
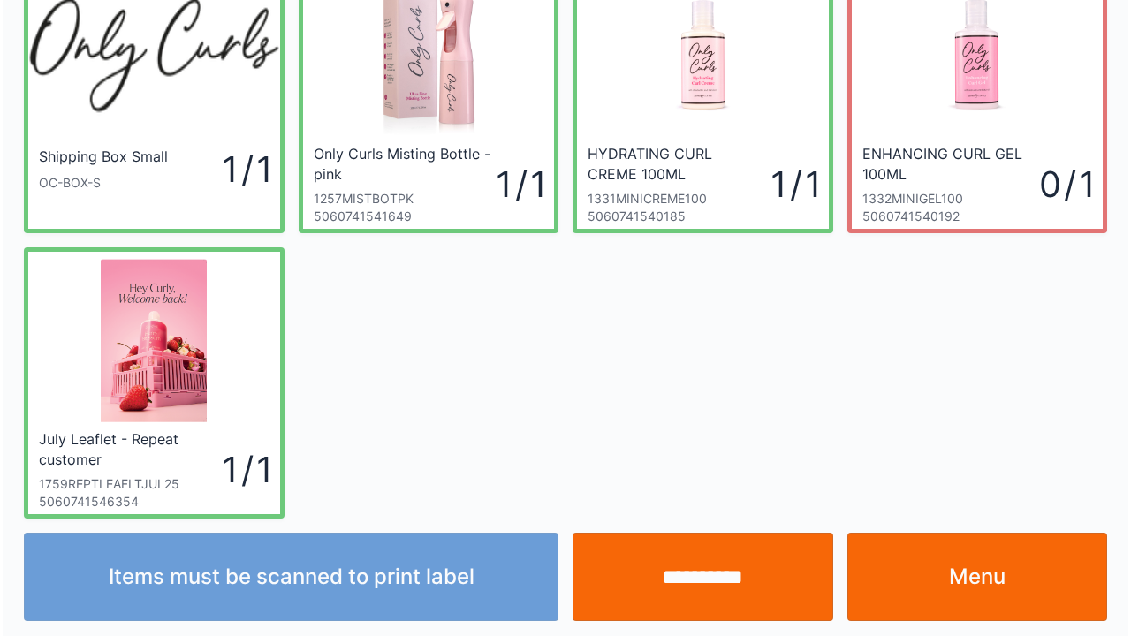
scroll to position [102, 0]
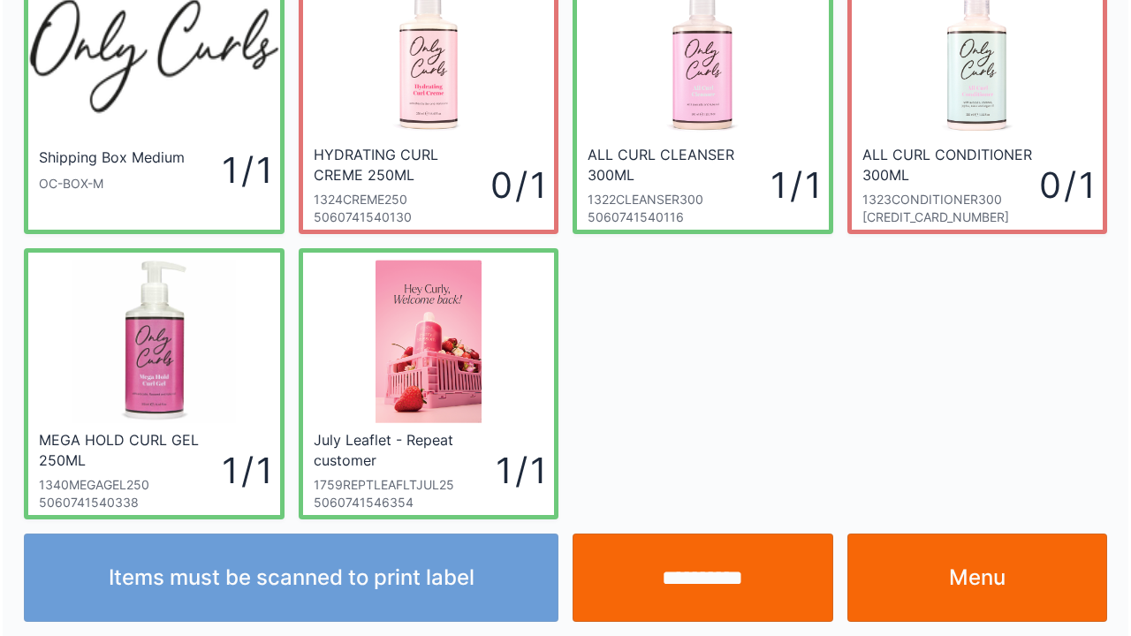
scroll to position [102, 0]
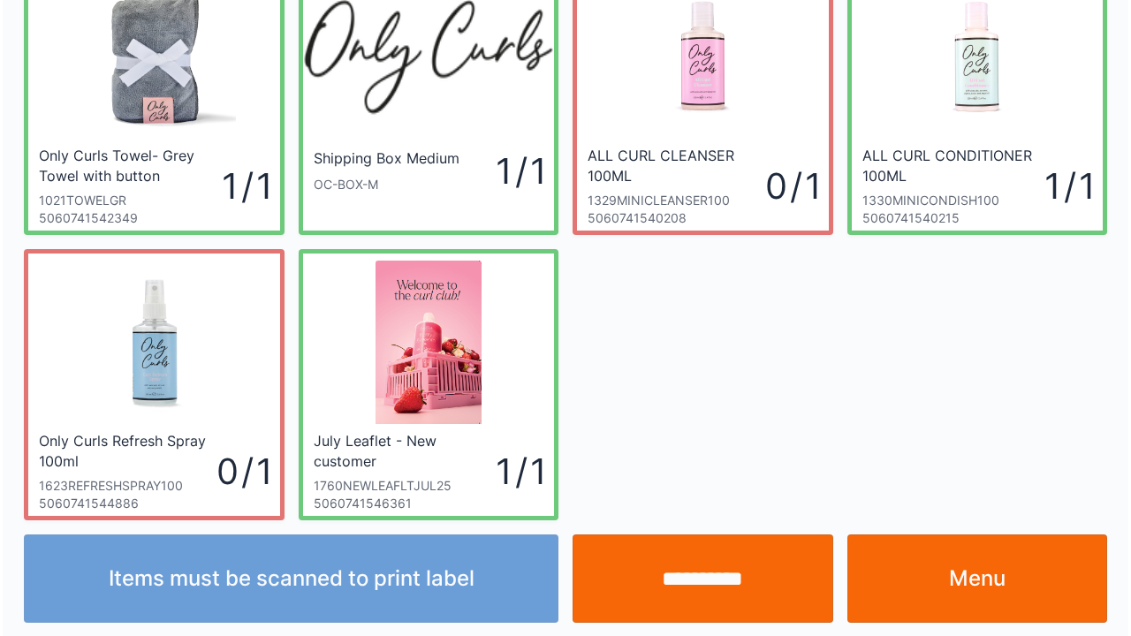
scroll to position [102, 0]
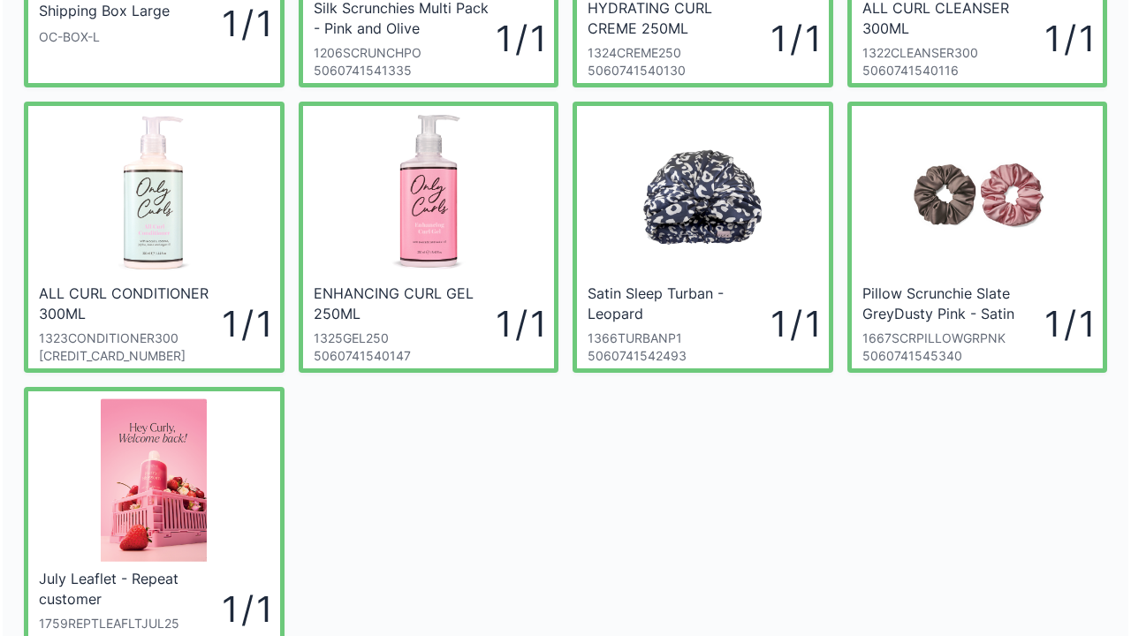
scroll to position [283, 0]
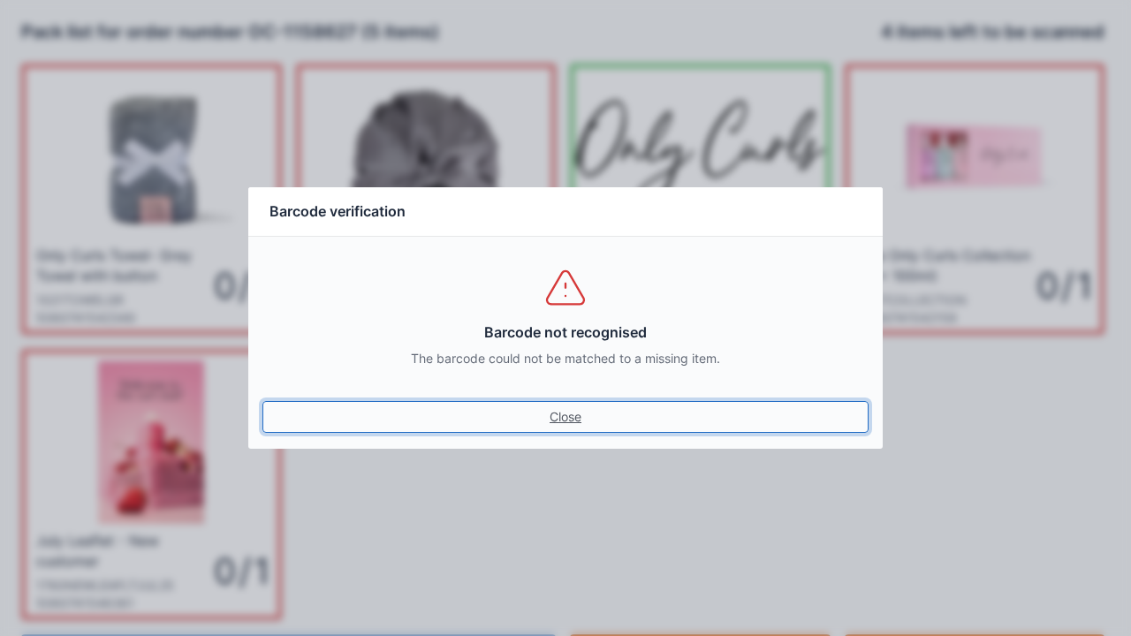
click at [601, 412] on link "Close" at bounding box center [565, 417] width 606 height 32
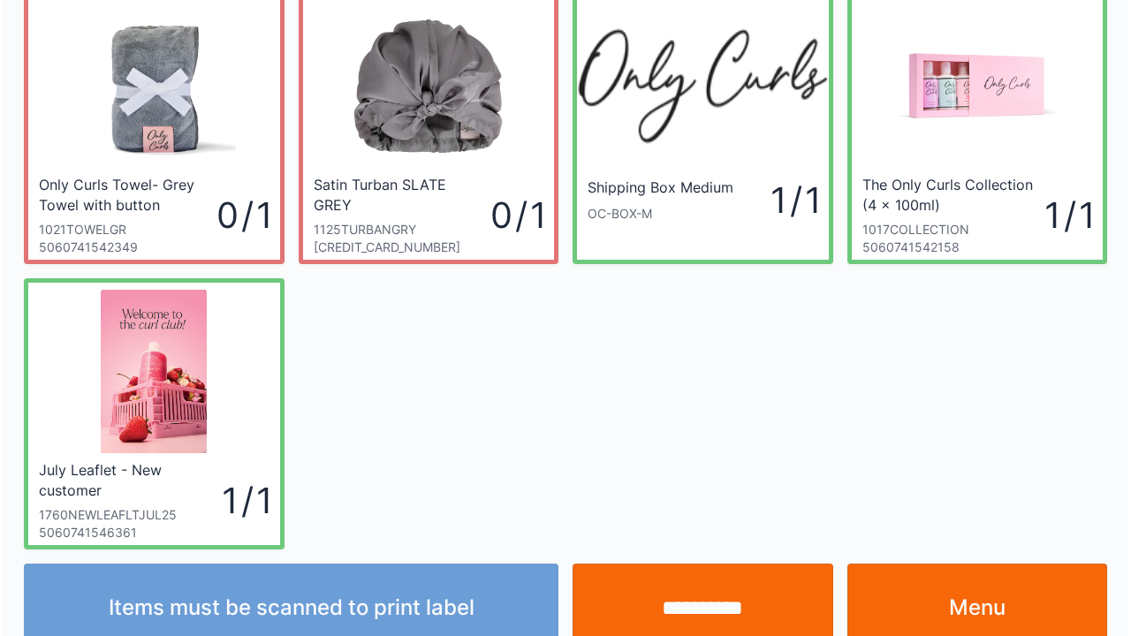
scroll to position [102, 0]
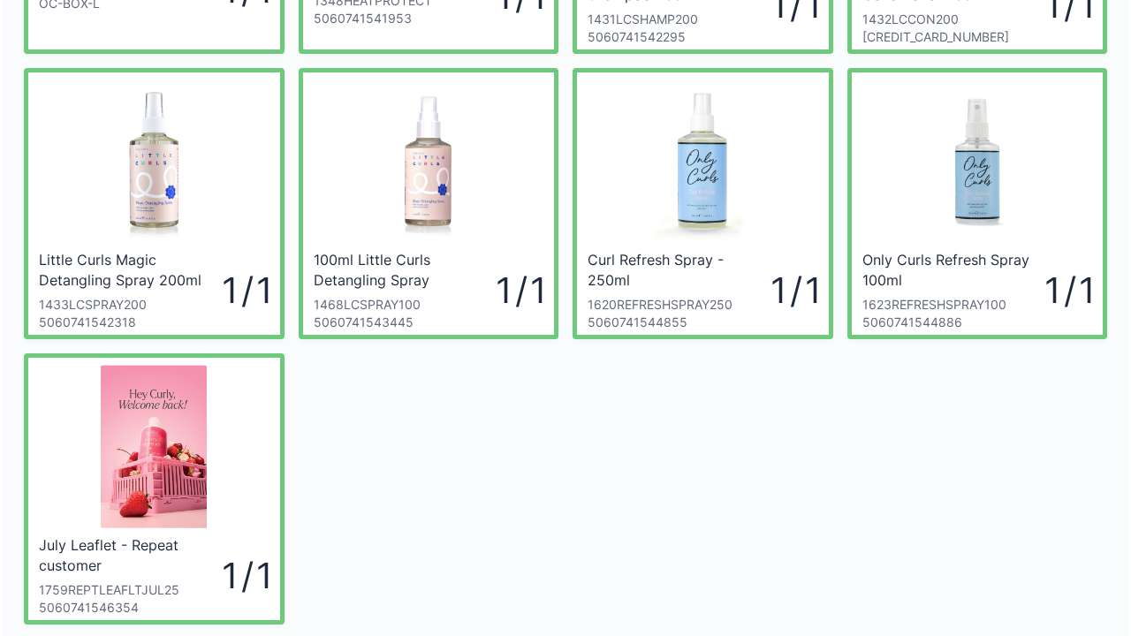
scroll to position [283, 0]
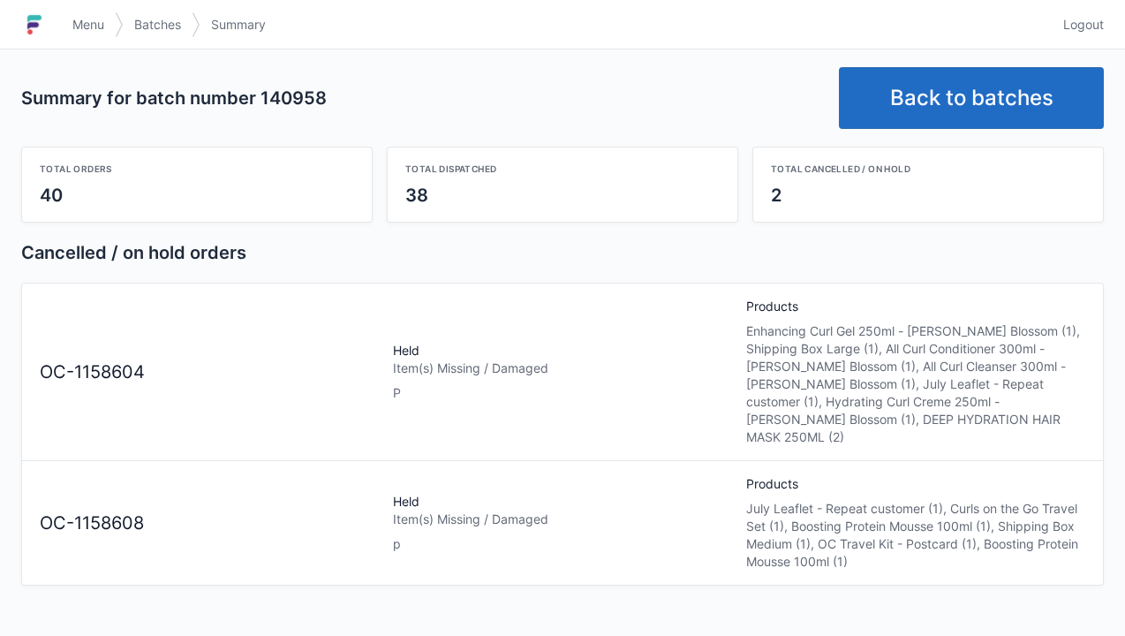
click at [936, 124] on link "Back to batches" at bounding box center [971, 98] width 265 height 62
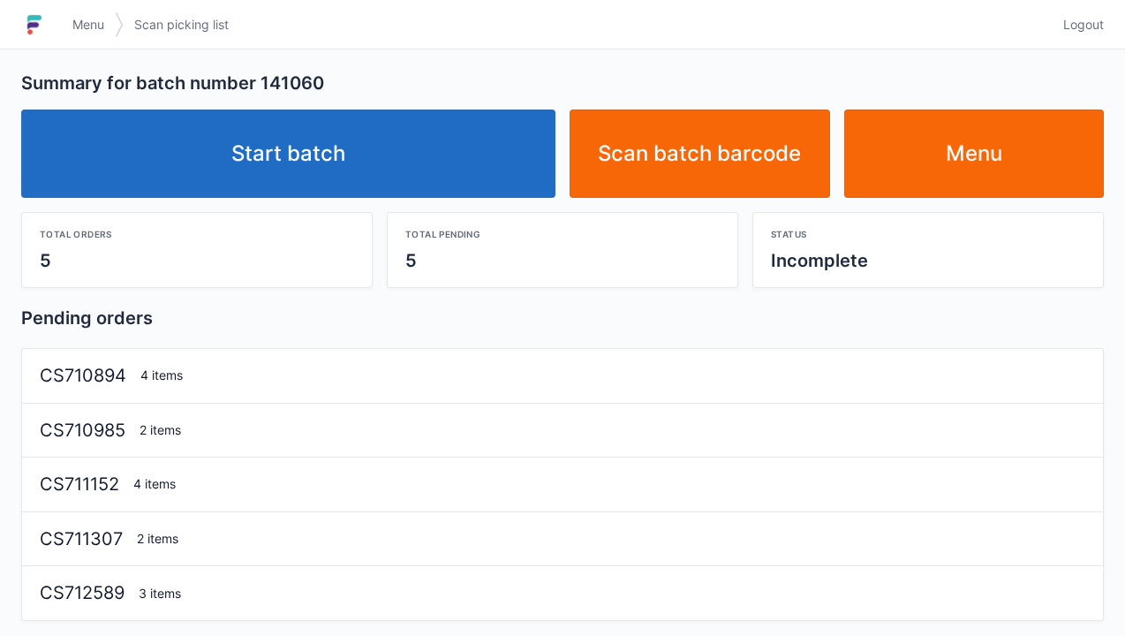
click at [350, 166] on link "Start batch" at bounding box center [288, 154] width 534 height 88
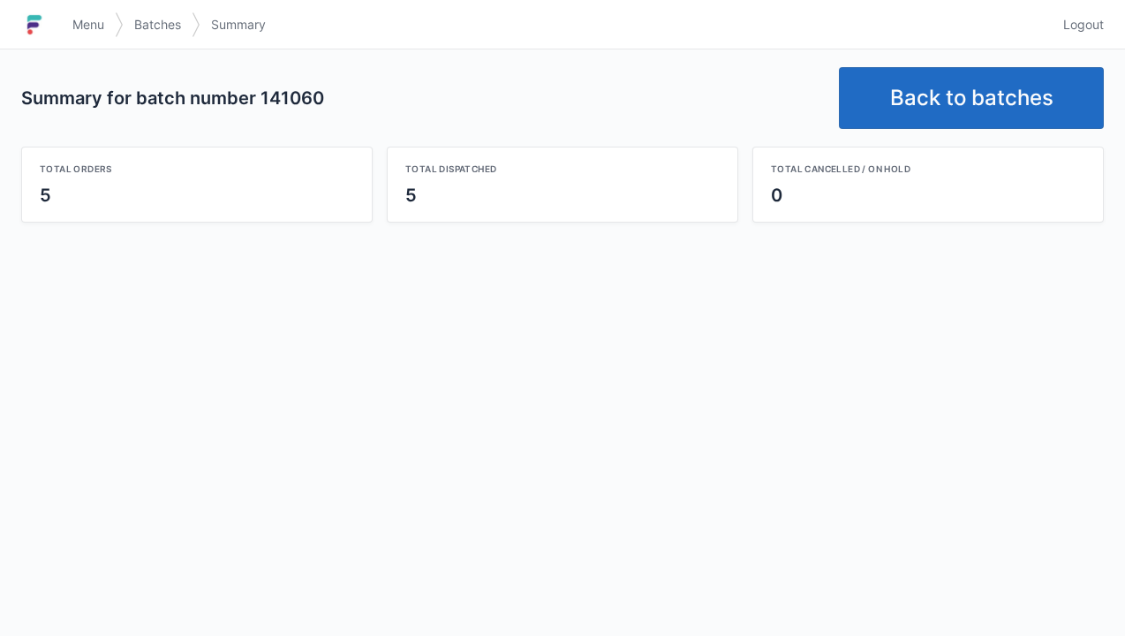
click at [74, 16] on span "Menu" at bounding box center [88, 25] width 32 height 18
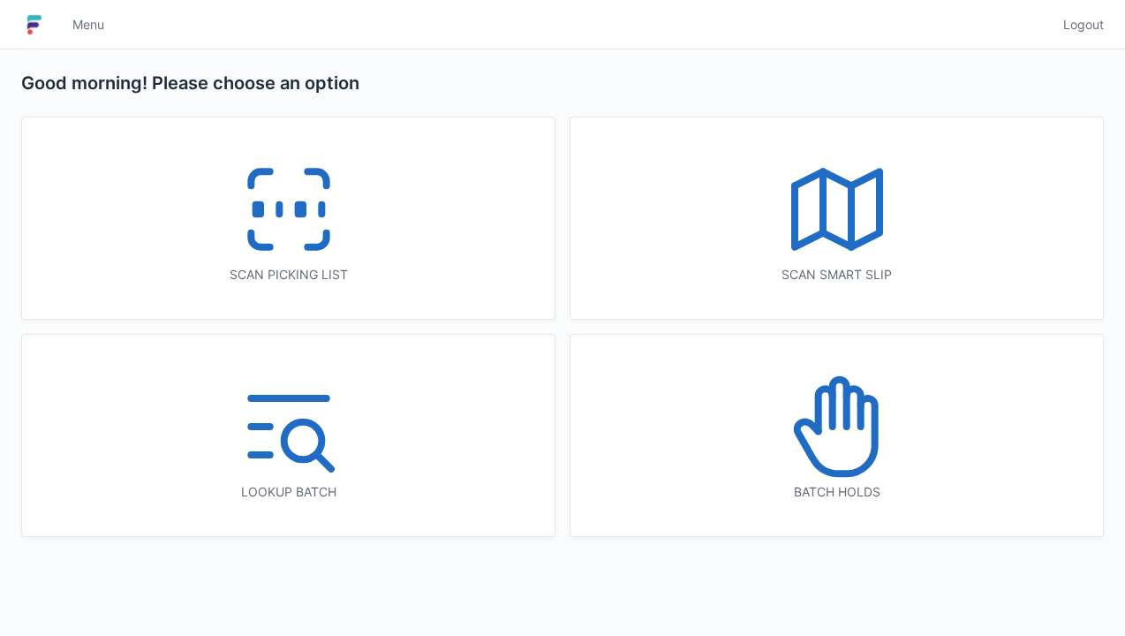
click at [869, 224] on icon at bounding box center [837, 209] width 113 height 113
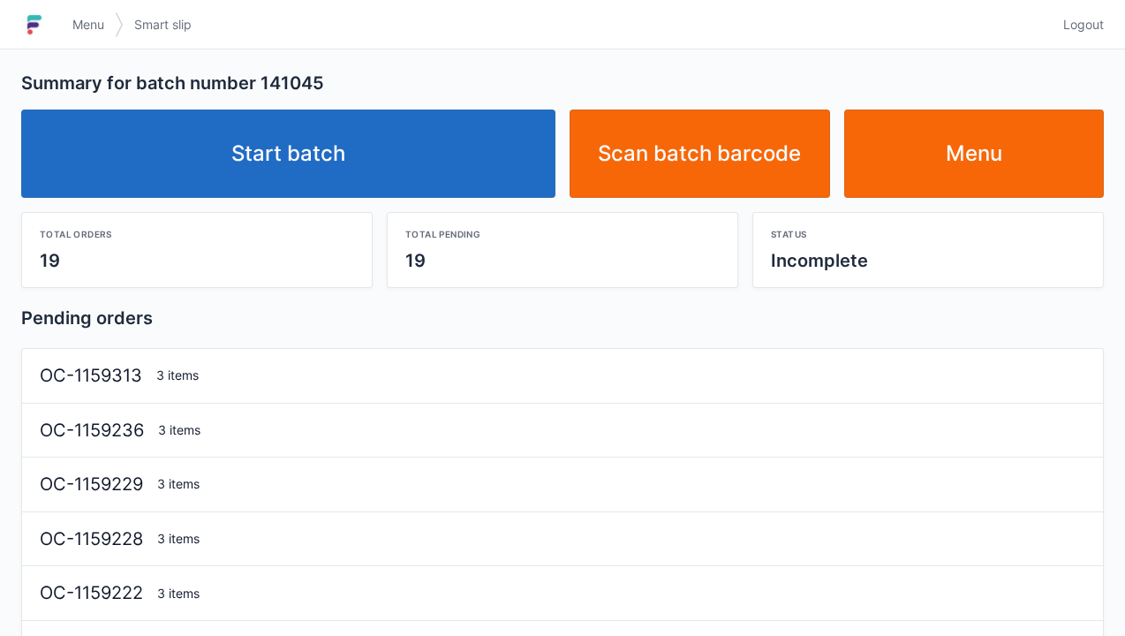
click at [385, 141] on link "Start batch" at bounding box center [288, 154] width 534 height 88
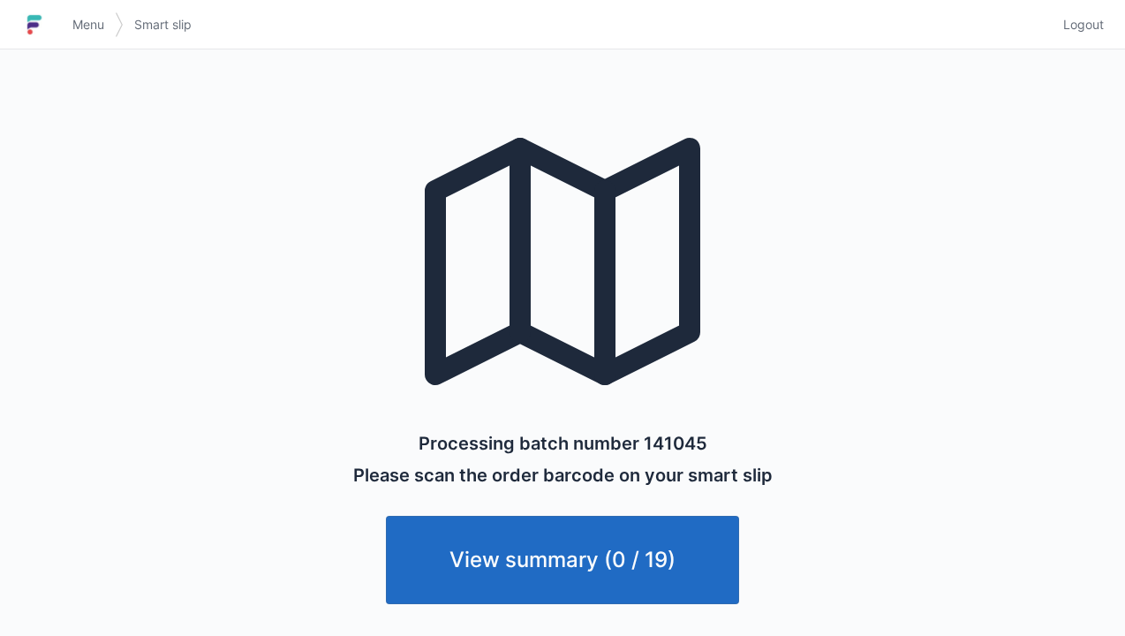
scroll to position [11, 0]
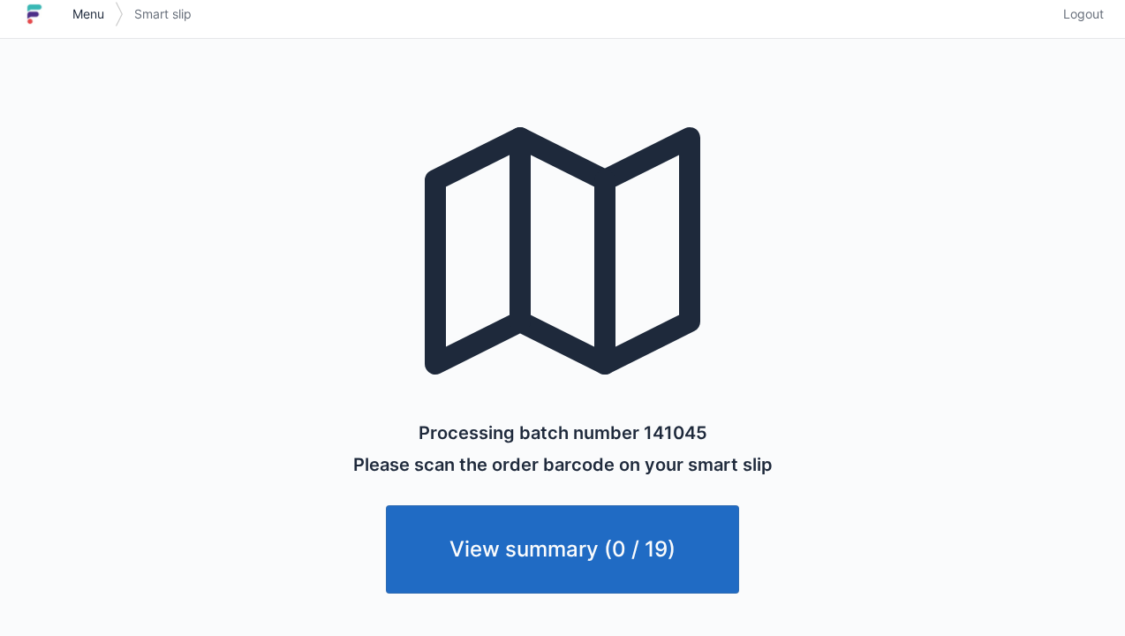
click at [83, 7] on span "Menu" at bounding box center [88, 14] width 32 height 18
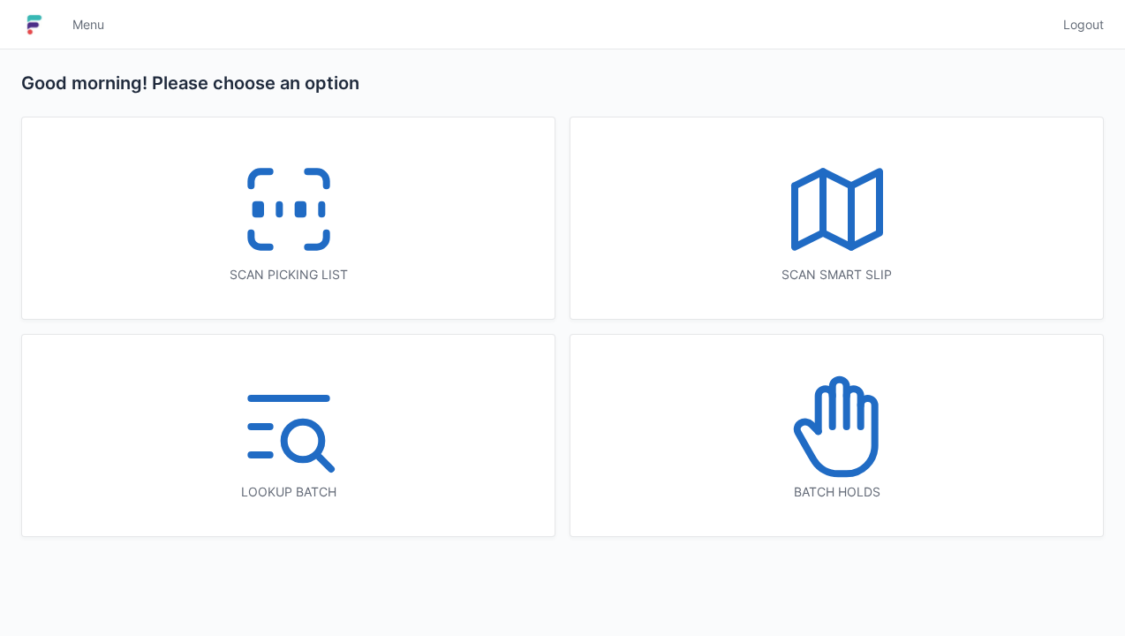
click at [790, 226] on icon at bounding box center [837, 209] width 113 height 113
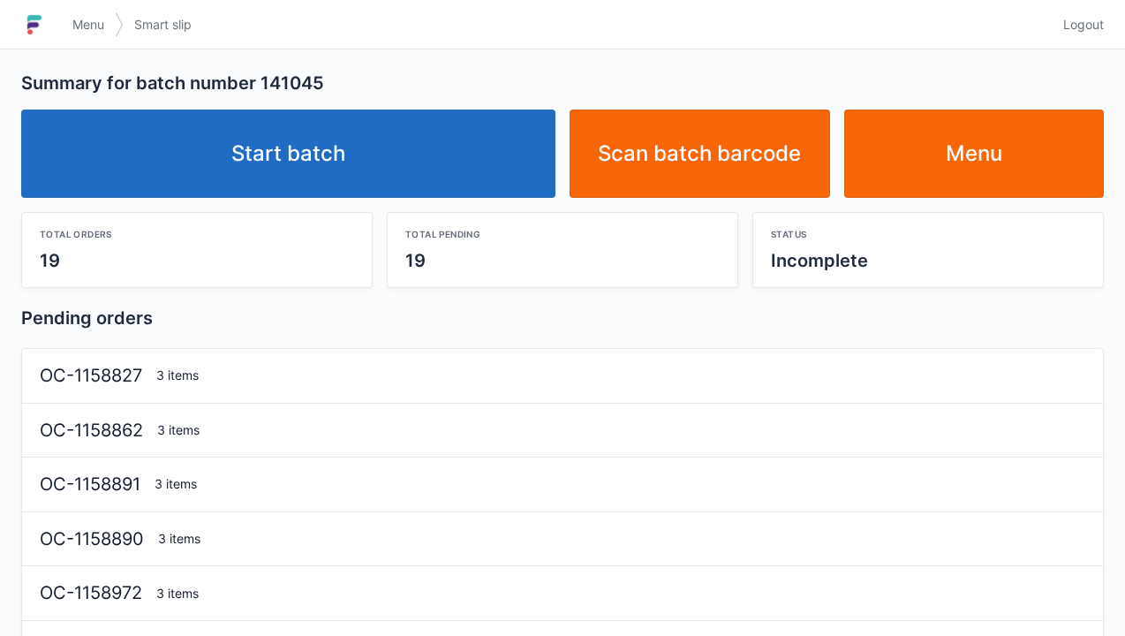
click at [385, 155] on link "Start batch" at bounding box center [288, 154] width 534 height 88
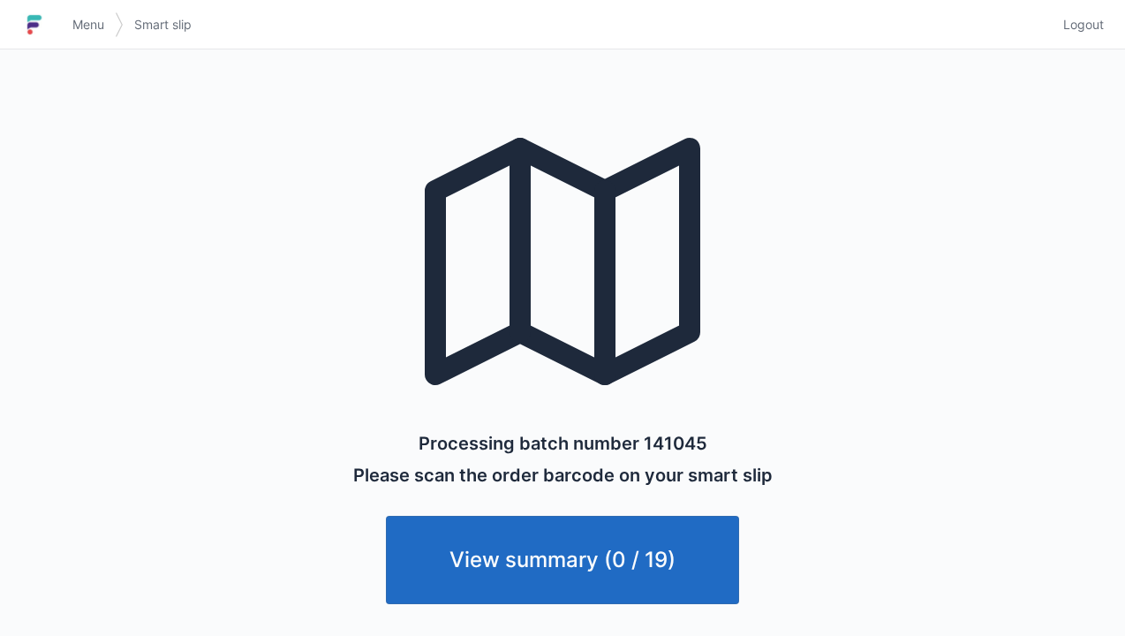
scroll to position [11, 0]
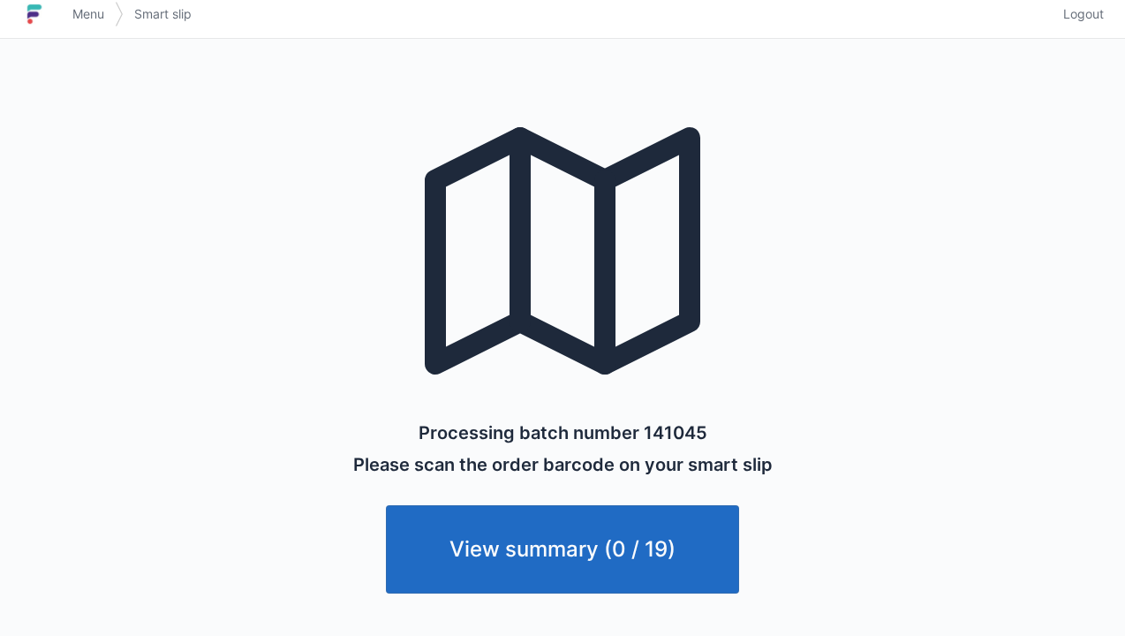
click at [100, 6] on span "Menu" at bounding box center [88, 14] width 32 height 18
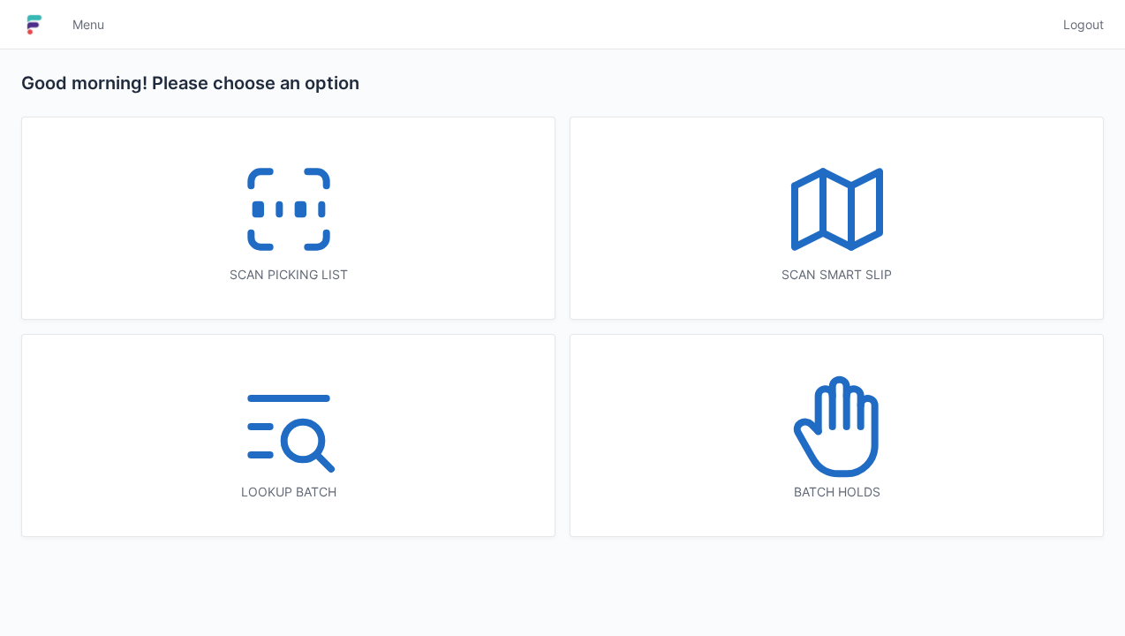
click at [829, 235] on polyline at bounding box center [837, 208] width 85 height 75
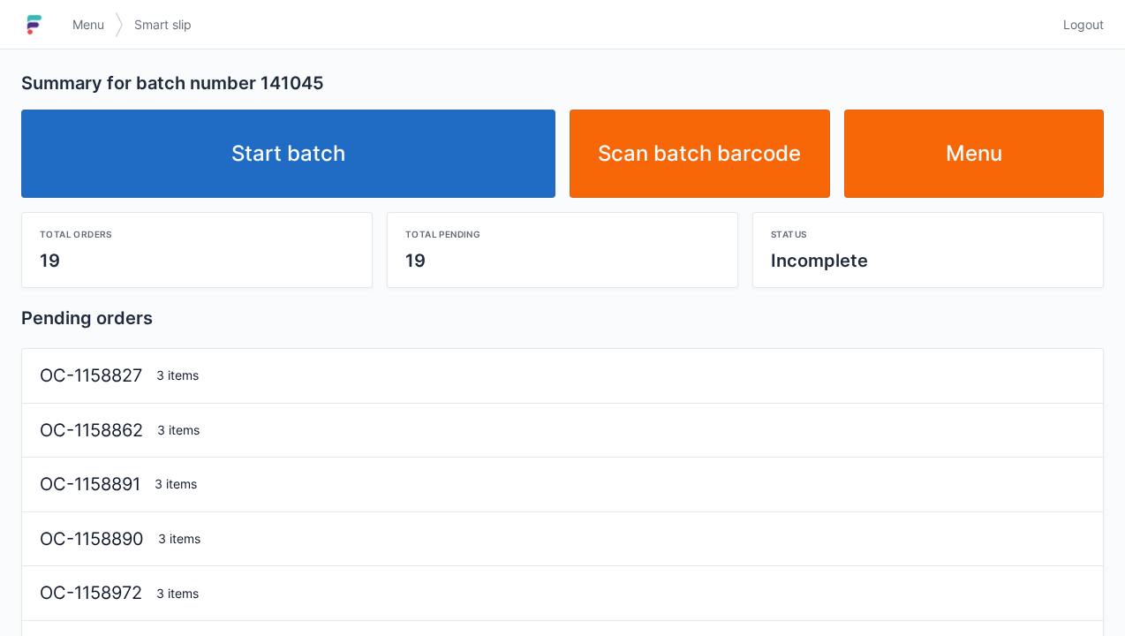
click at [405, 163] on link "Start batch" at bounding box center [288, 154] width 534 height 88
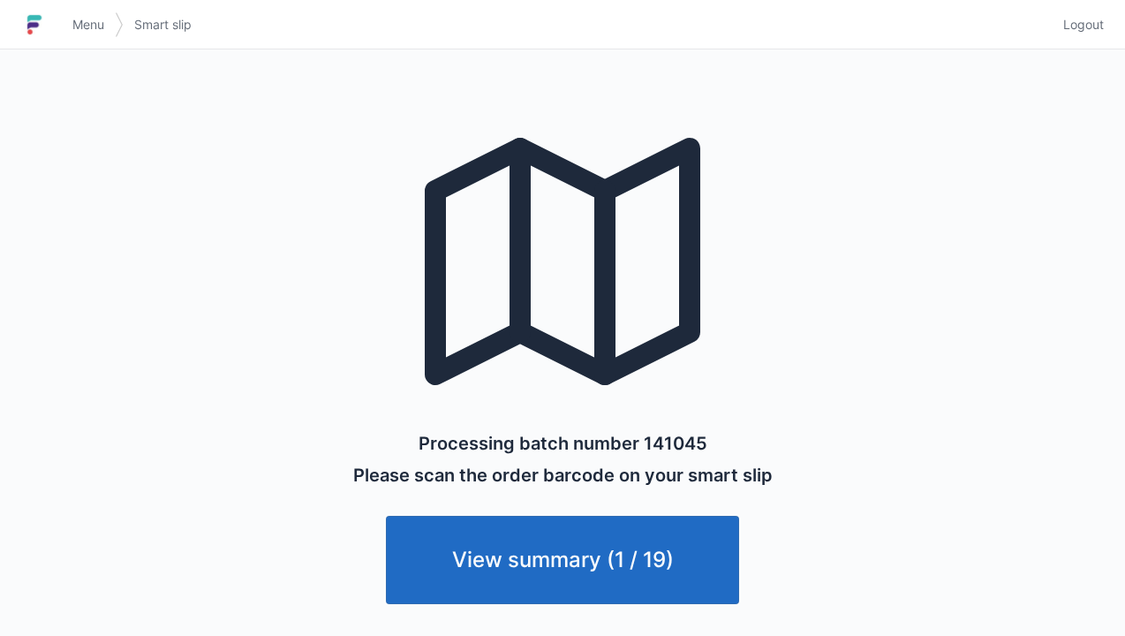
click at [80, 27] on span "Menu" at bounding box center [88, 25] width 32 height 18
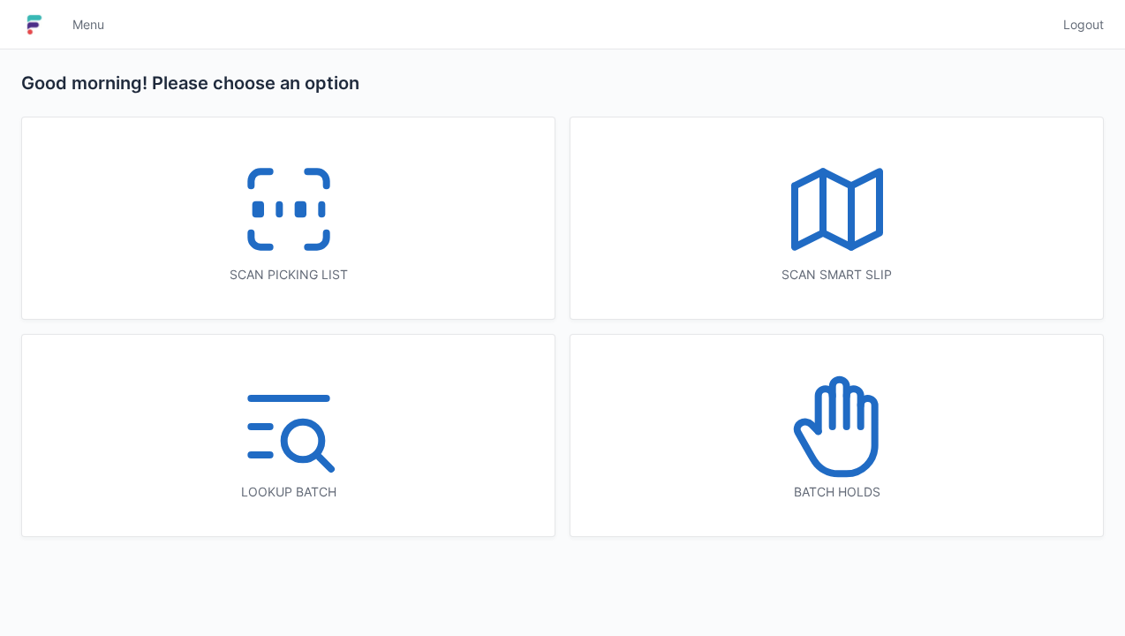
click at [322, 205] on line at bounding box center [322, 210] width 0 height 10
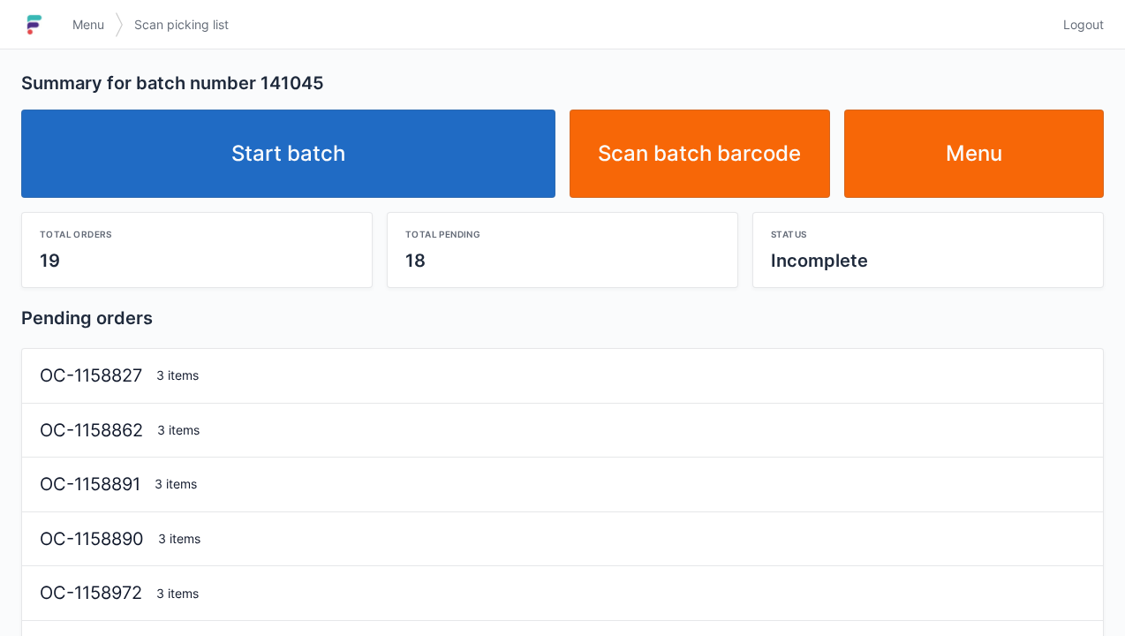
click at [356, 157] on link "Start batch" at bounding box center [288, 154] width 534 height 88
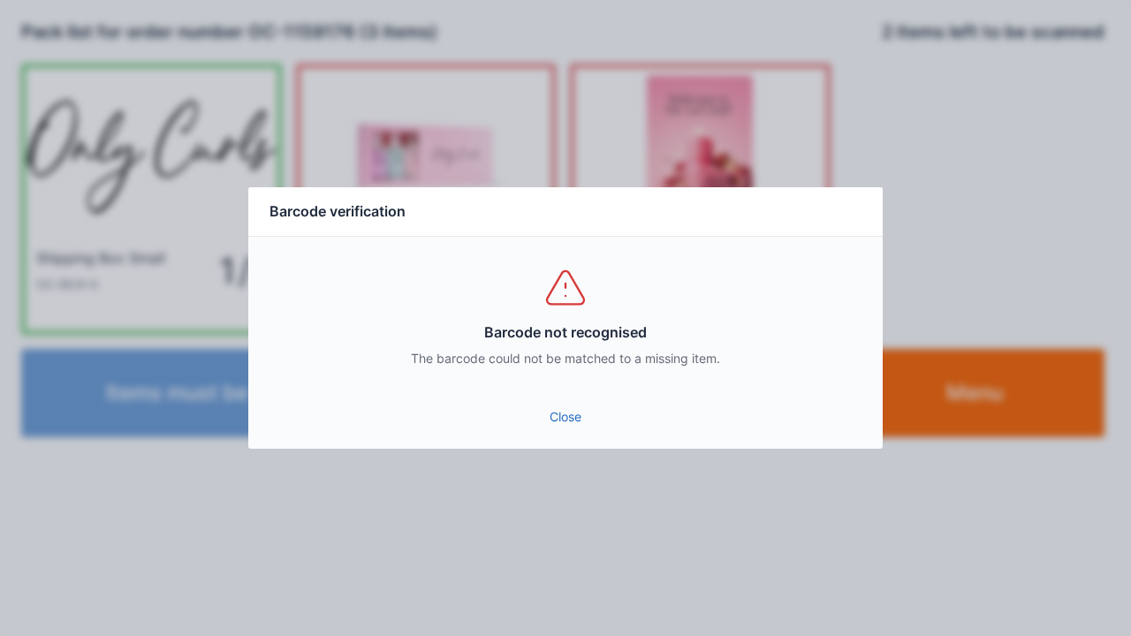
click at [560, 443] on div "Close" at bounding box center [565, 422] width 634 height 53
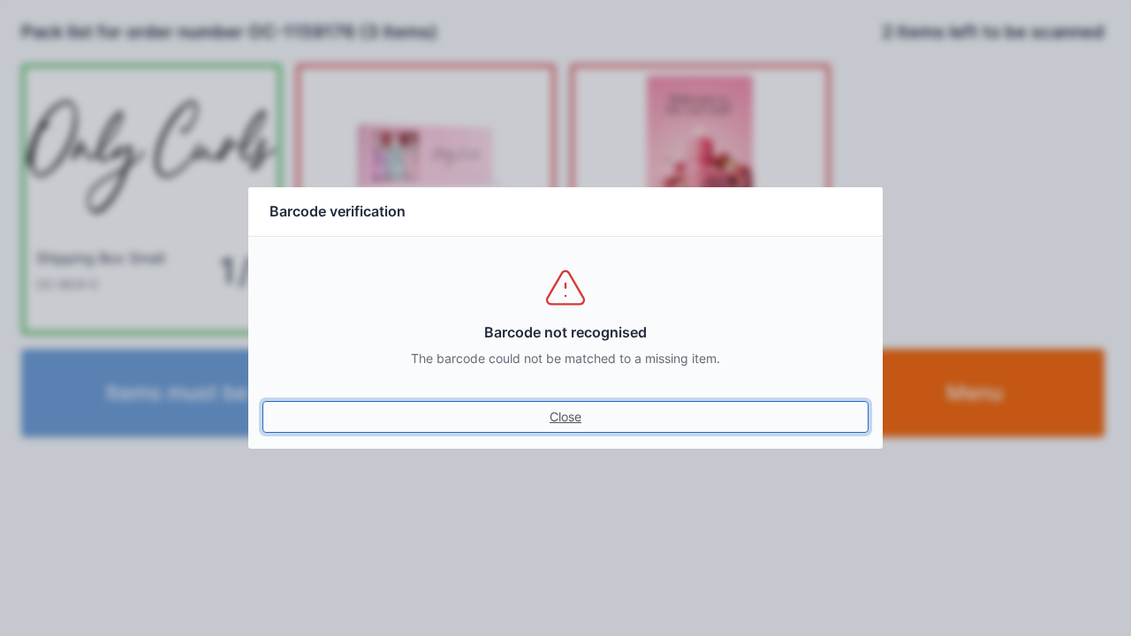
click at [550, 424] on link "Close" at bounding box center [565, 417] width 606 height 32
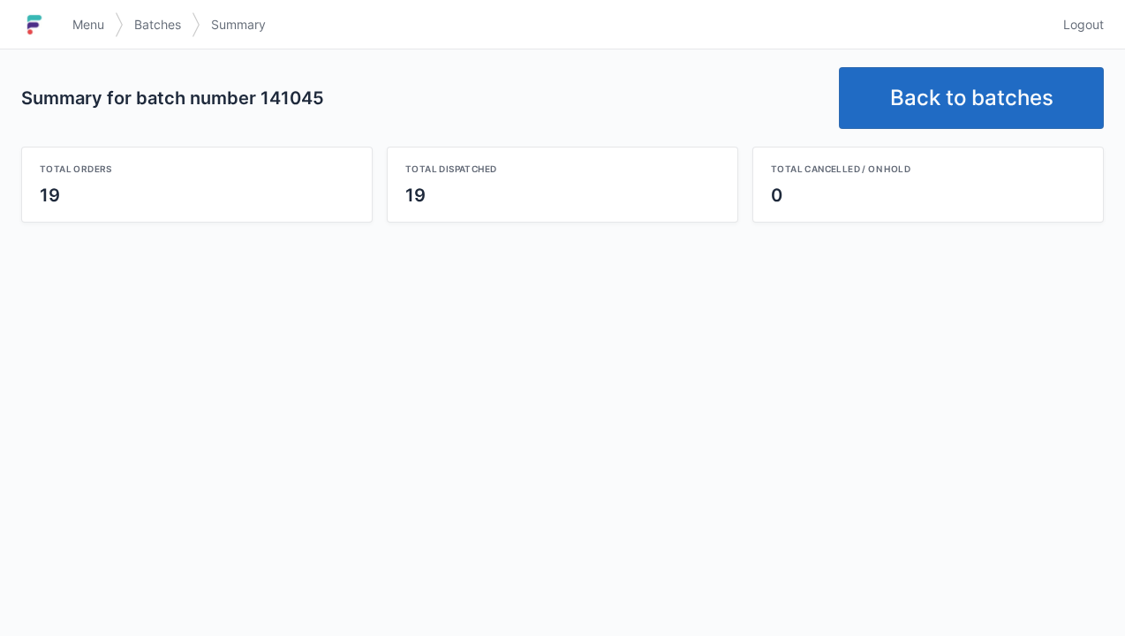
click at [977, 97] on link "Back to batches" at bounding box center [971, 98] width 265 height 62
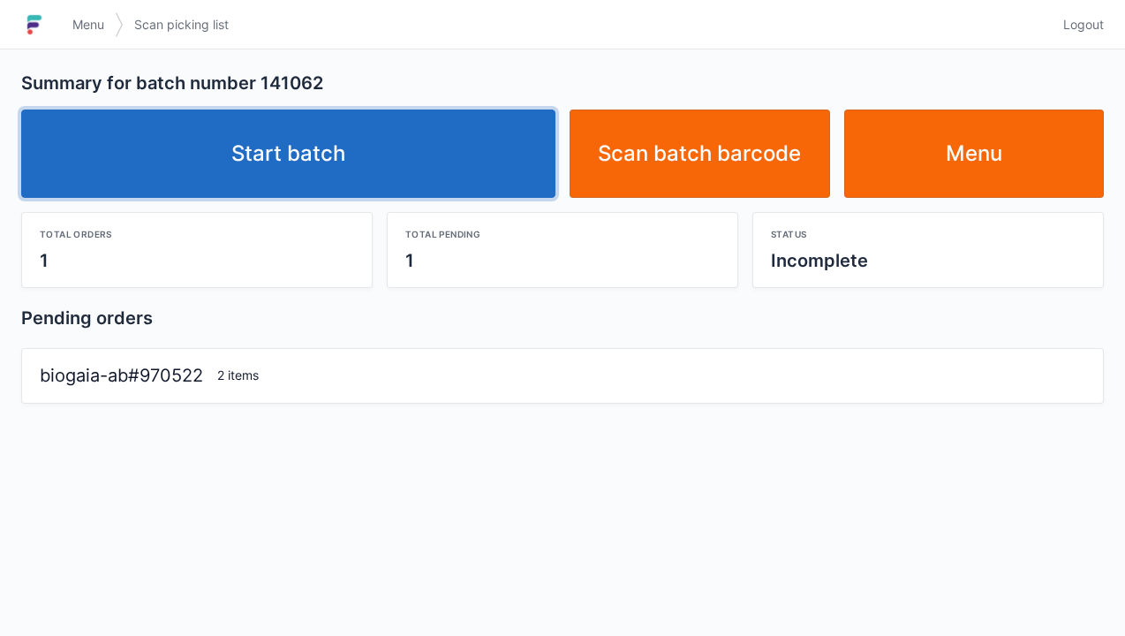
click at [401, 155] on link "Start batch" at bounding box center [288, 154] width 534 height 88
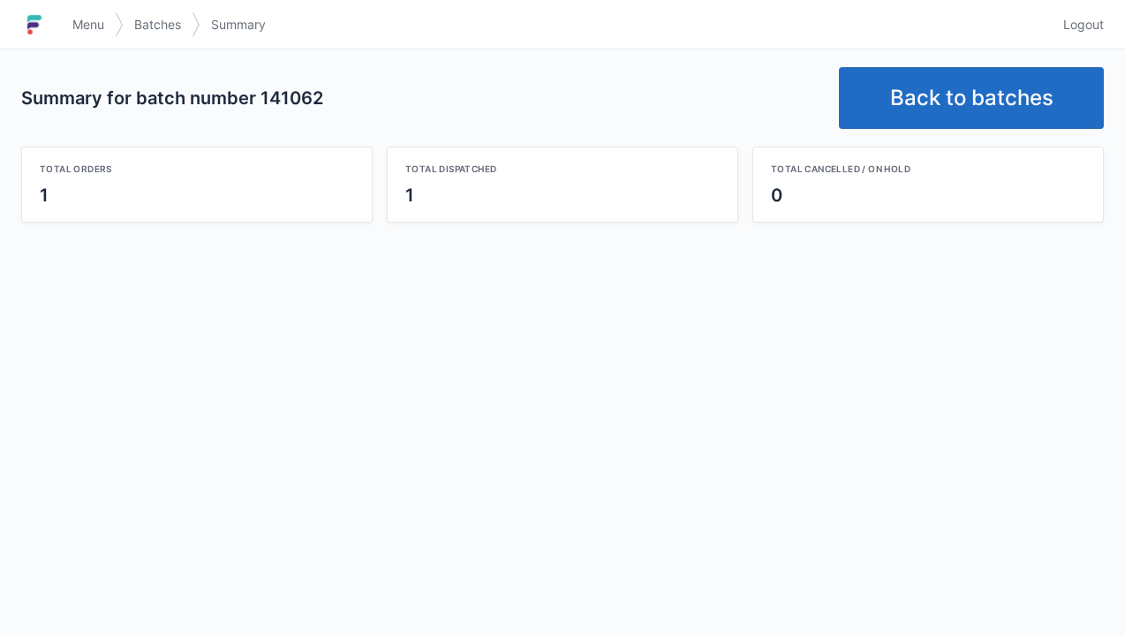
click at [931, 95] on link "Back to batches" at bounding box center [971, 98] width 265 height 62
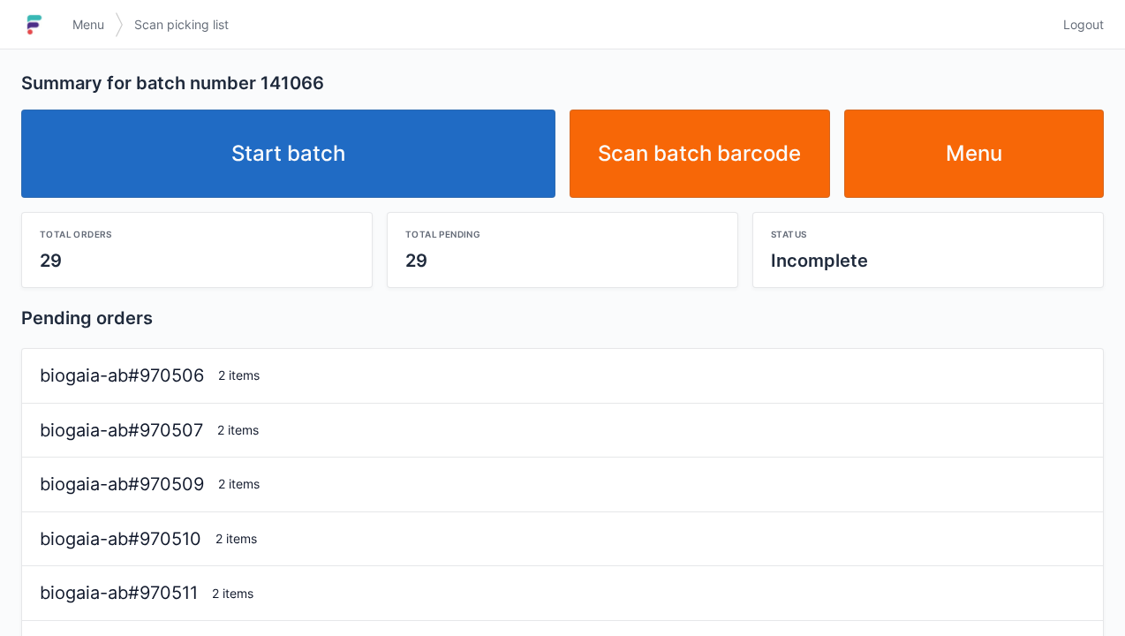
click at [407, 177] on link "Start batch" at bounding box center [288, 154] width 534 height 88
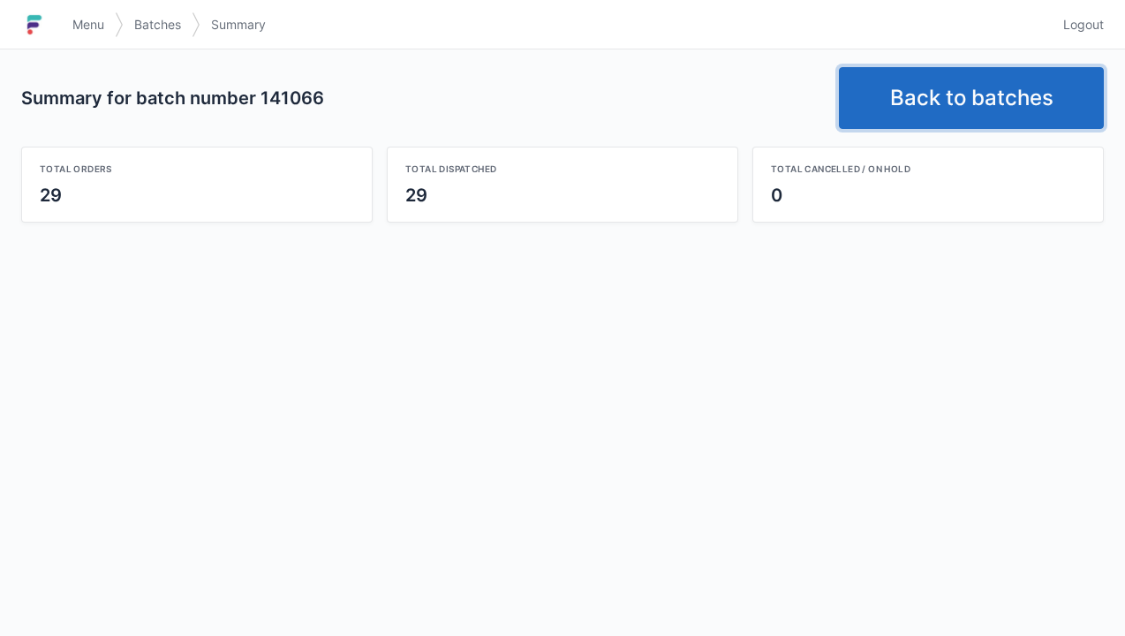
click at [910, 85] on link "Back to batches" at bounding box center [971, 98] width 265 height 62
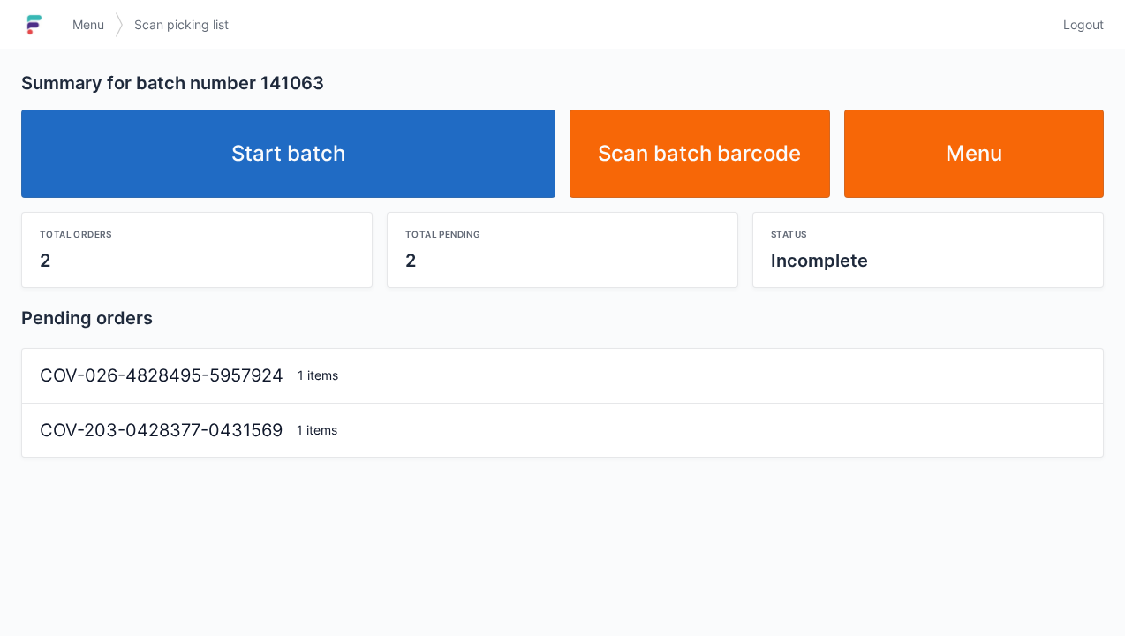
click at [479, 147] on link "Start batch" at bounding box center [288, 154] width 534 height 88
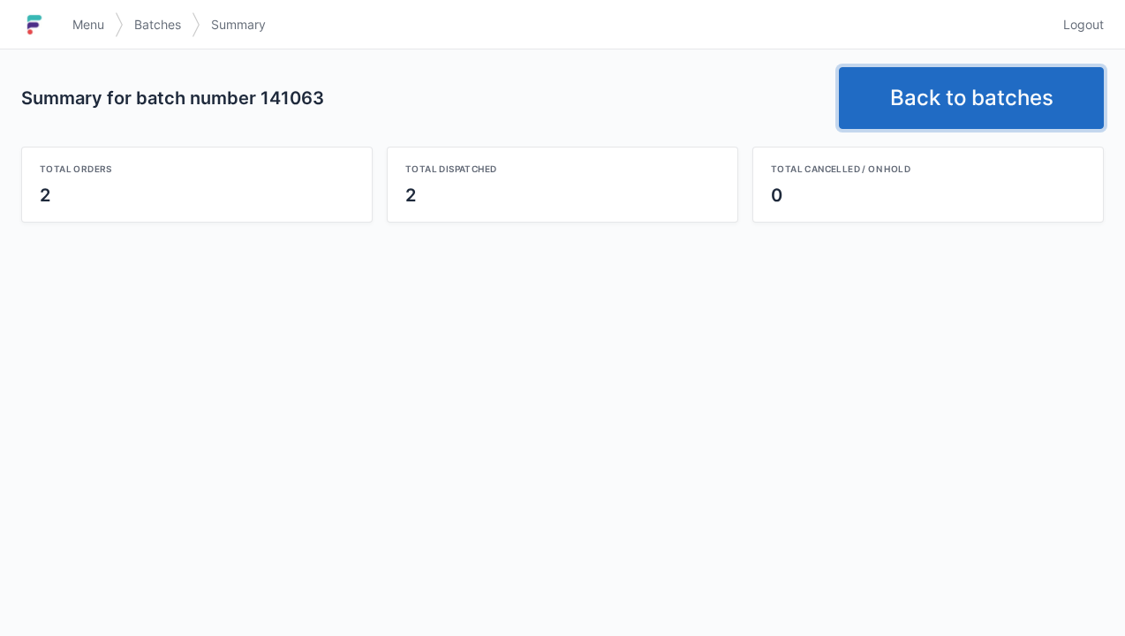
click at [930, 122] on link "Back to batches" at bounding box center [971, 98] width 265 height 62
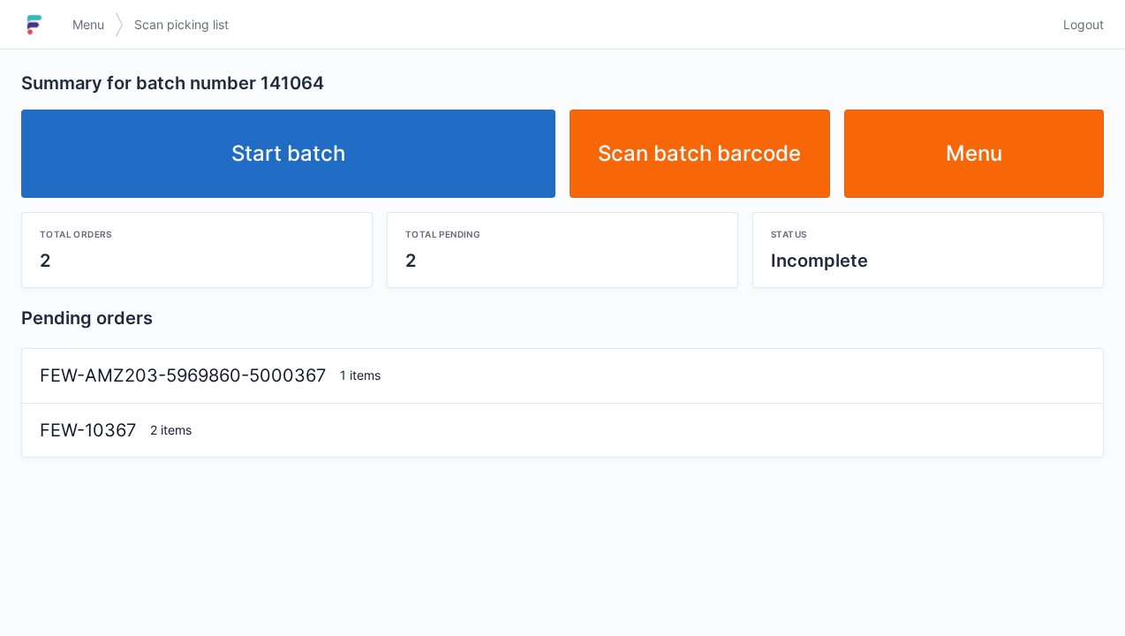
click at [424, 152] on link "Start batch" at bounding box center [288, 154] width 534 height 88
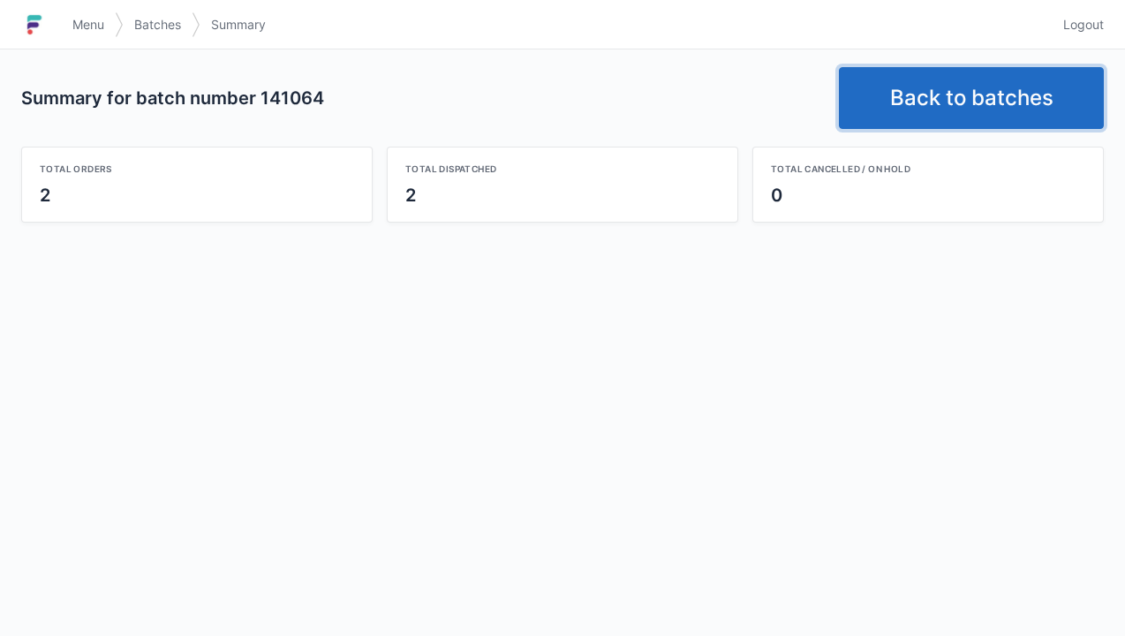
click at [938, 99] on link "Back to batches" at bounding box center [971, 98] width 265 height 62
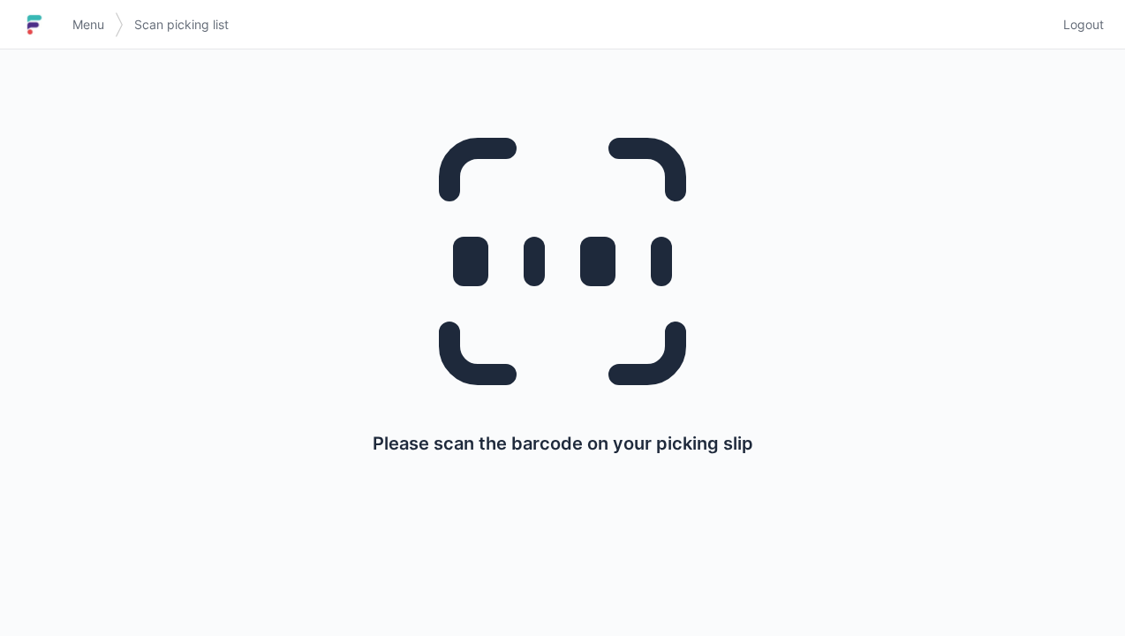
click at [82, 17] on span "Menu" at bounding box center [88, 25] width 32 height 18
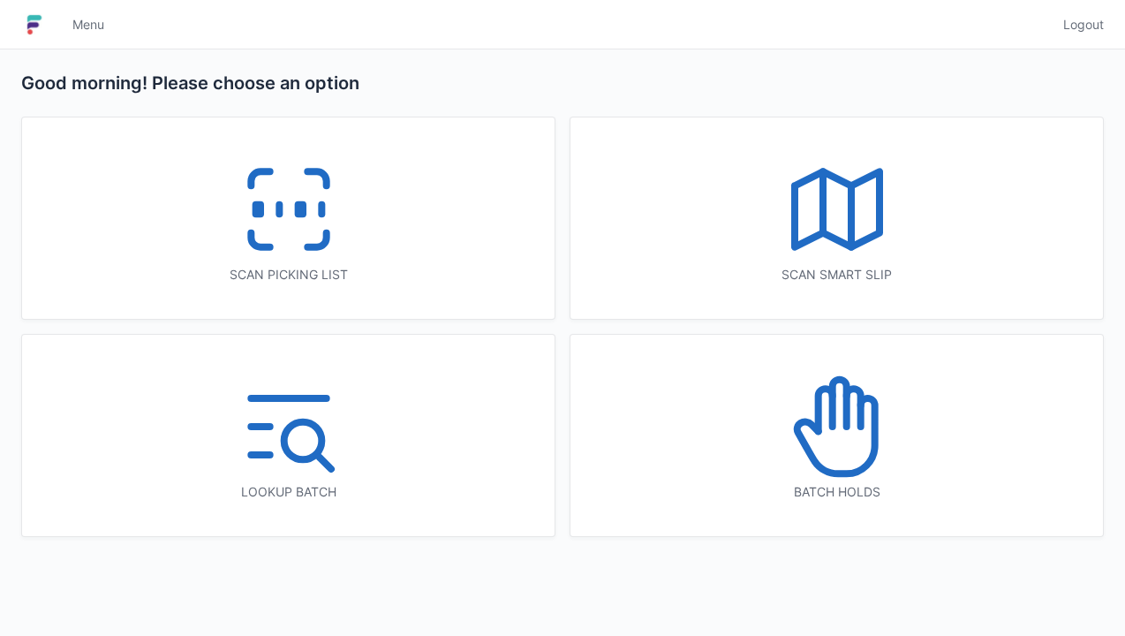
click at [836, 212] on icon at bounding box center [837, 209] width 113 height 113
